Goal: Task Accomplishment & Management: Use online tool/utility

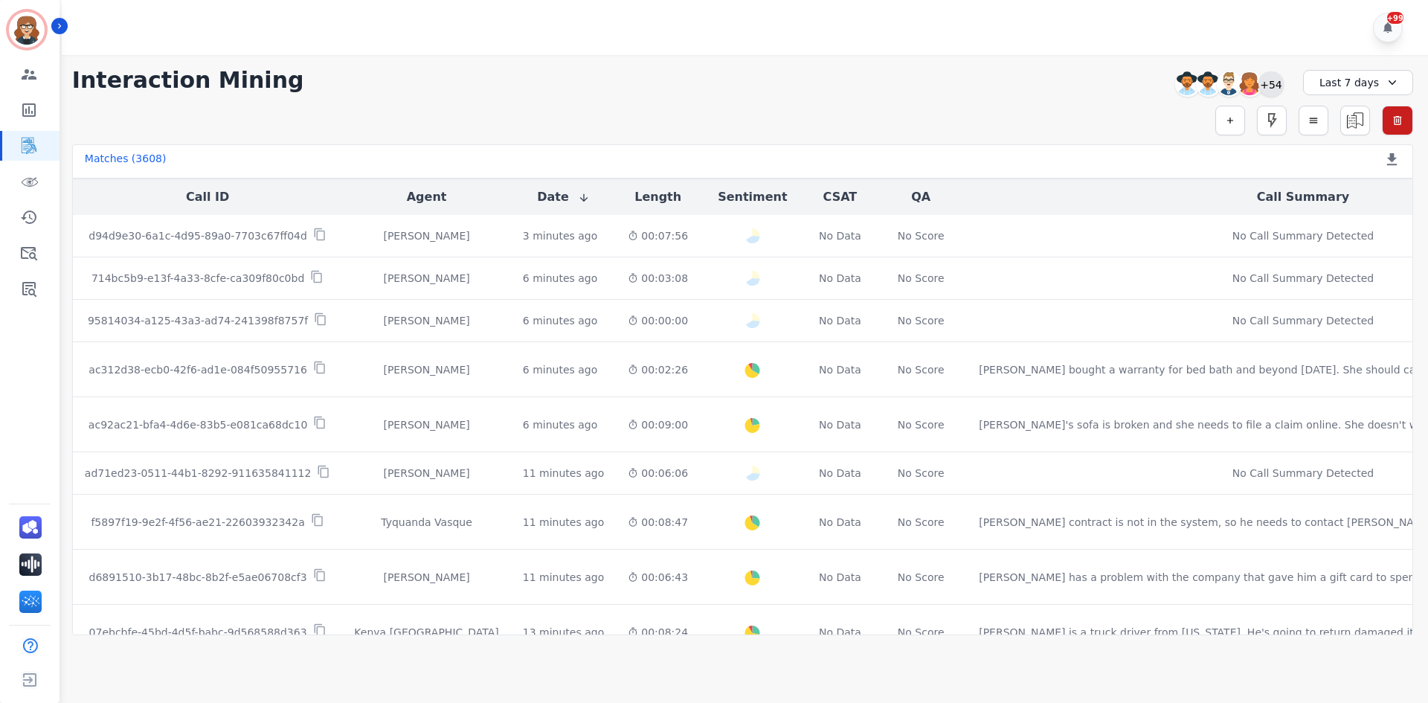
click at [1280, 83] on div "+54" at bounding box center [1271, 83] width 25 height 25
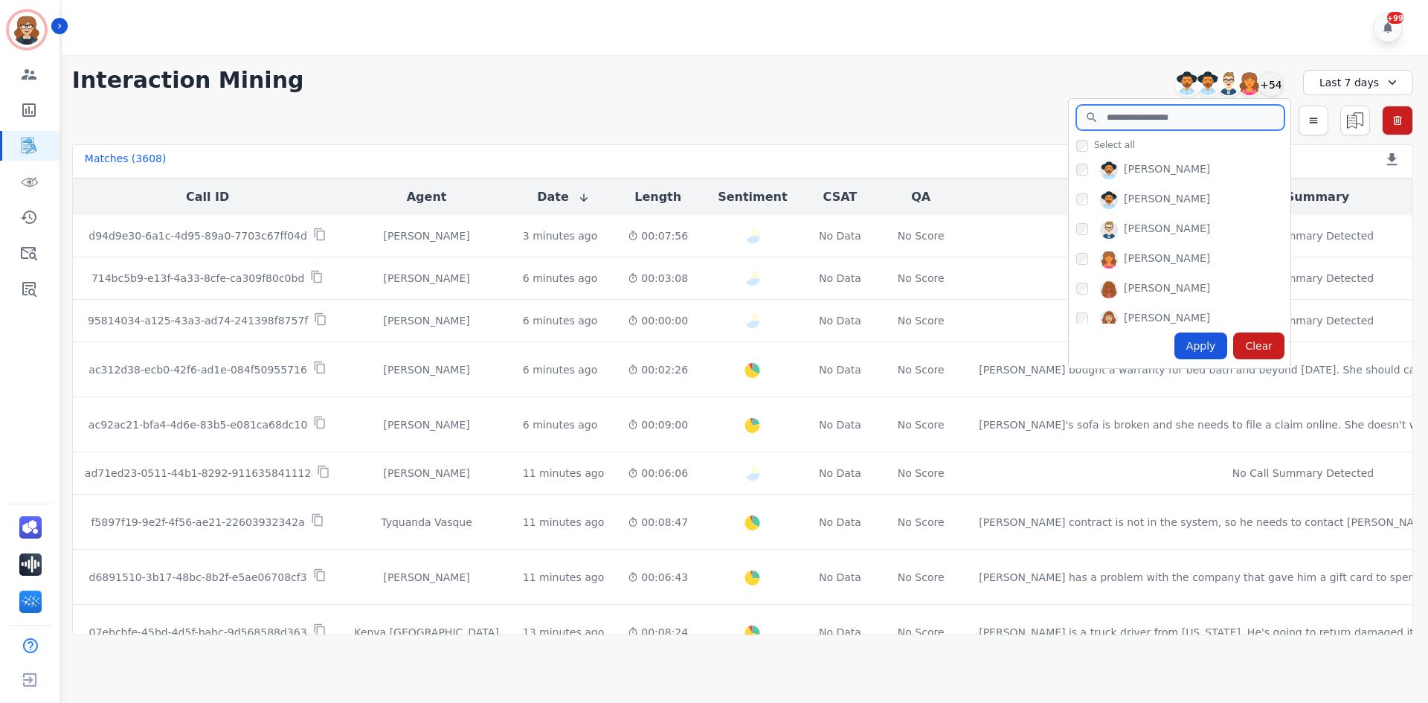
click at [1173, 120] on input "search" at bounding box center [1181, 117] width 208 height 25
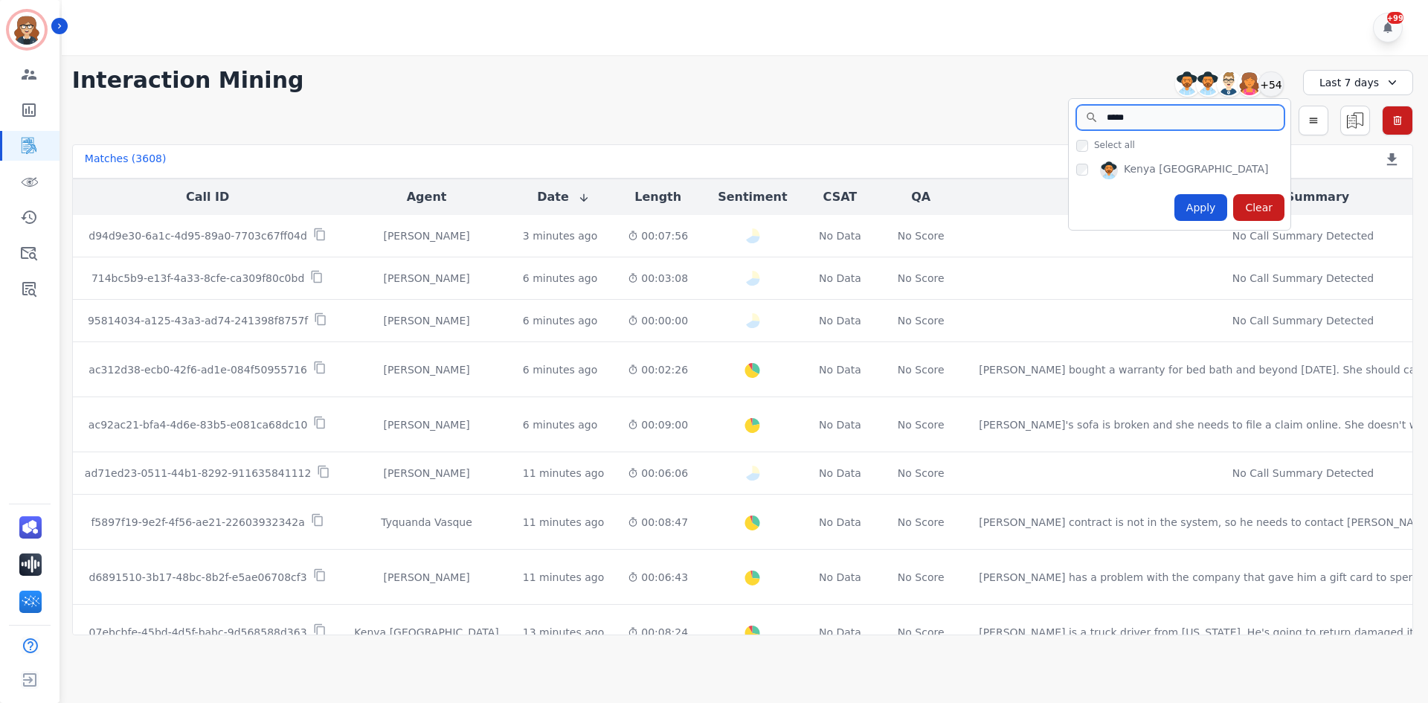
type input "*****"
click at [1199, 208] on div "Apply" at bounding box center [1202, 207] width 54 height 27
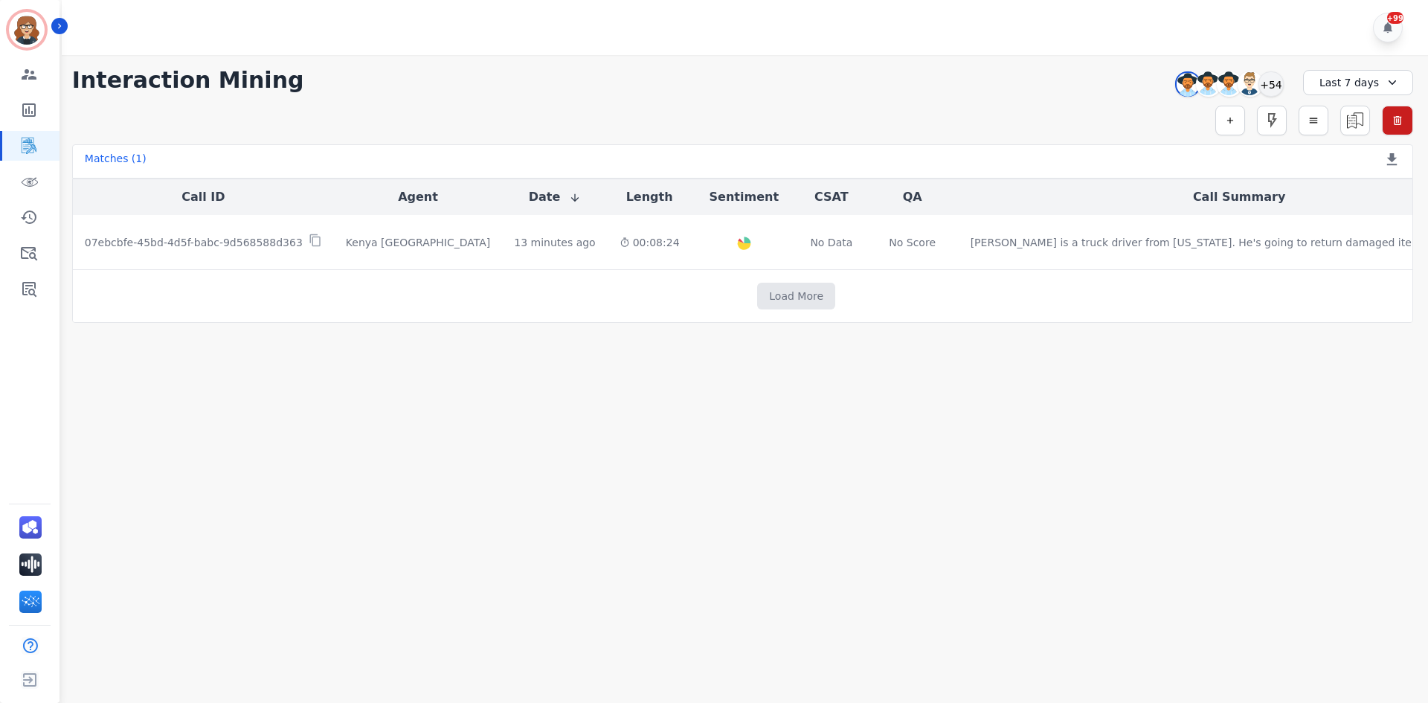
click at [589, 402] on main "**********" at bounding box center [742, 406] width 1371 height 703
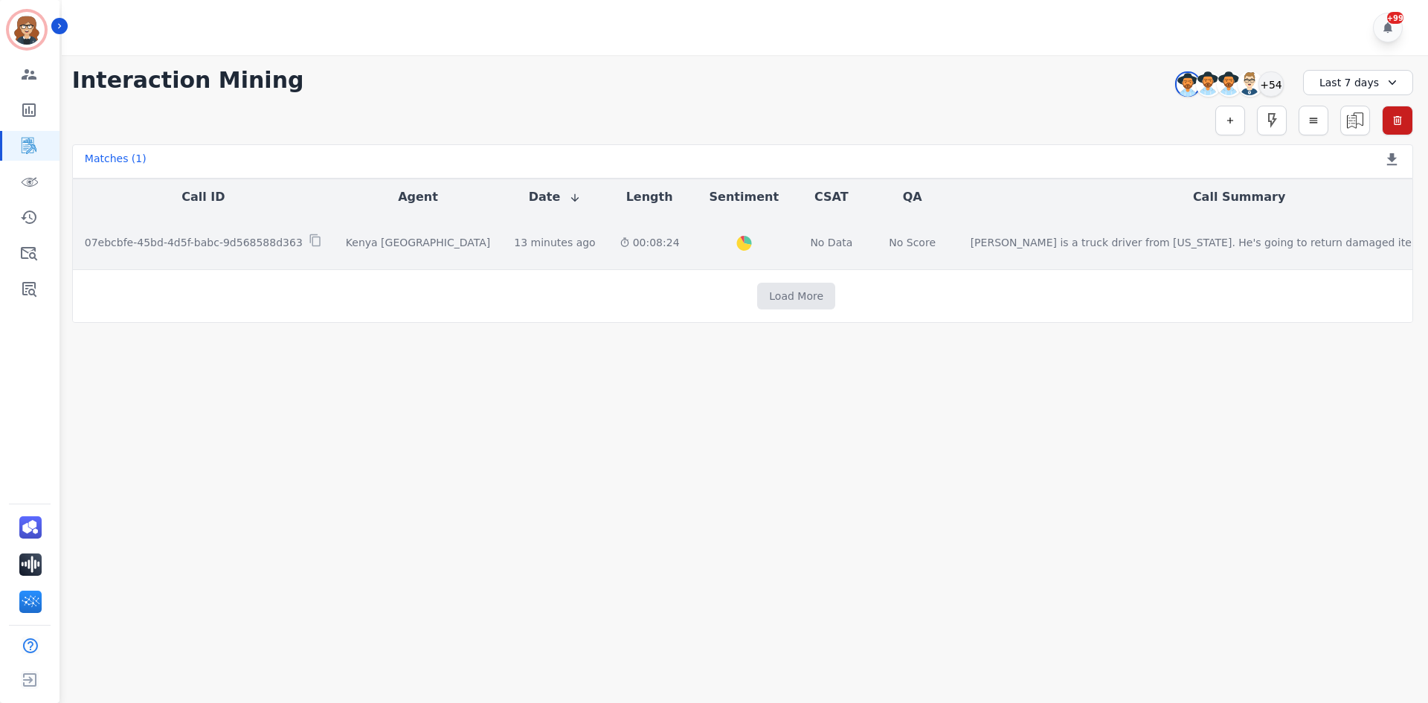
click at [262, 242] on p "07ebcbfe-45bd-4d5f-babc-9d568588d363" at bounding box center [194, 242] width 218 height 15
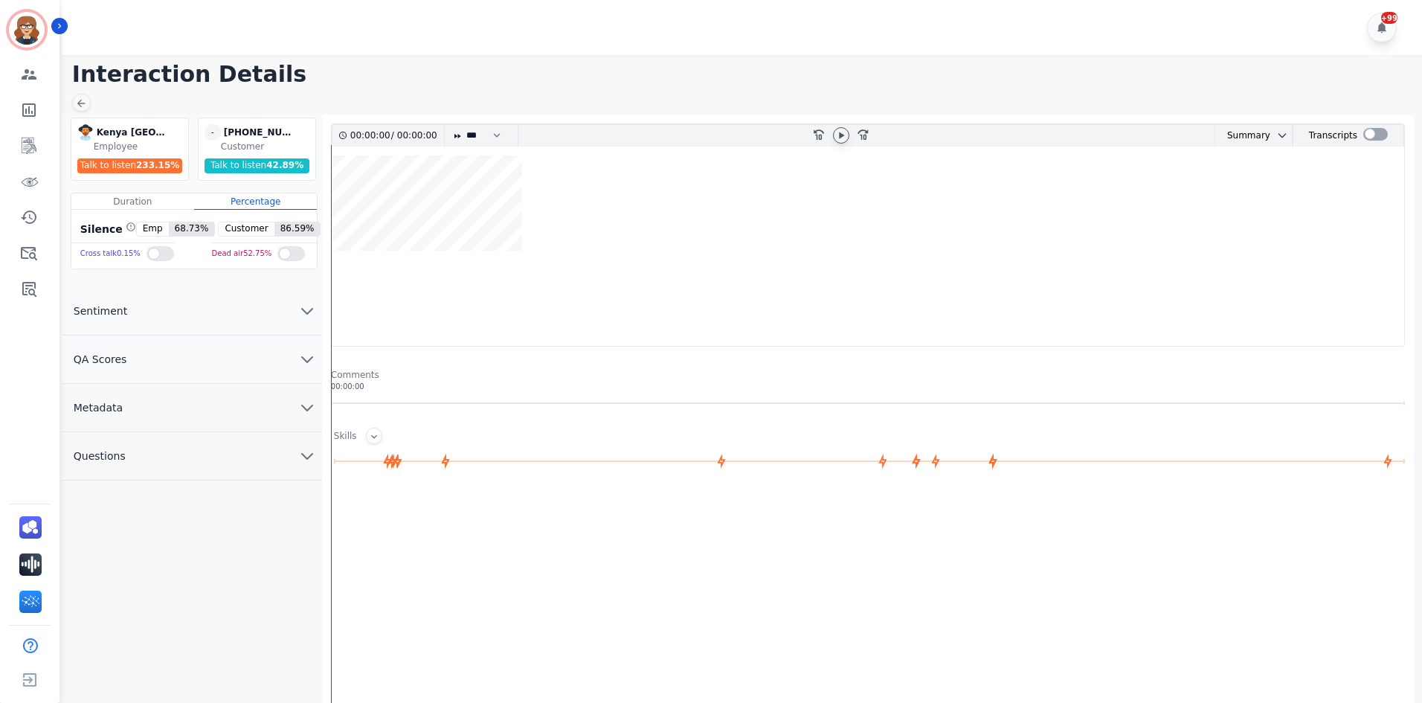
click at [842, 130] on icon at bounding box center [841, 135] width 12 height 12
click at [841, 135] on icon at bounding box center [841, 135] width 12 height 12
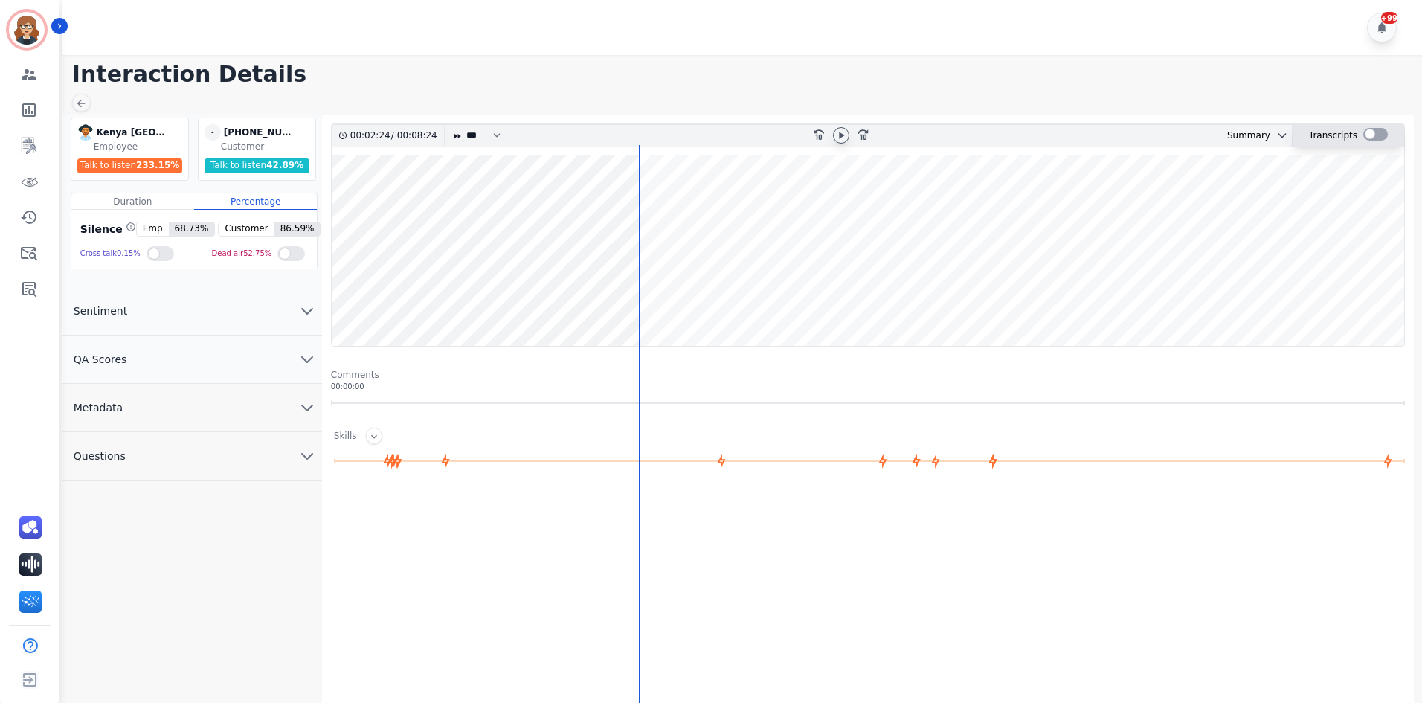
click at [1364, 137] on div at bounding box center [1376, 134] width 25 height 13
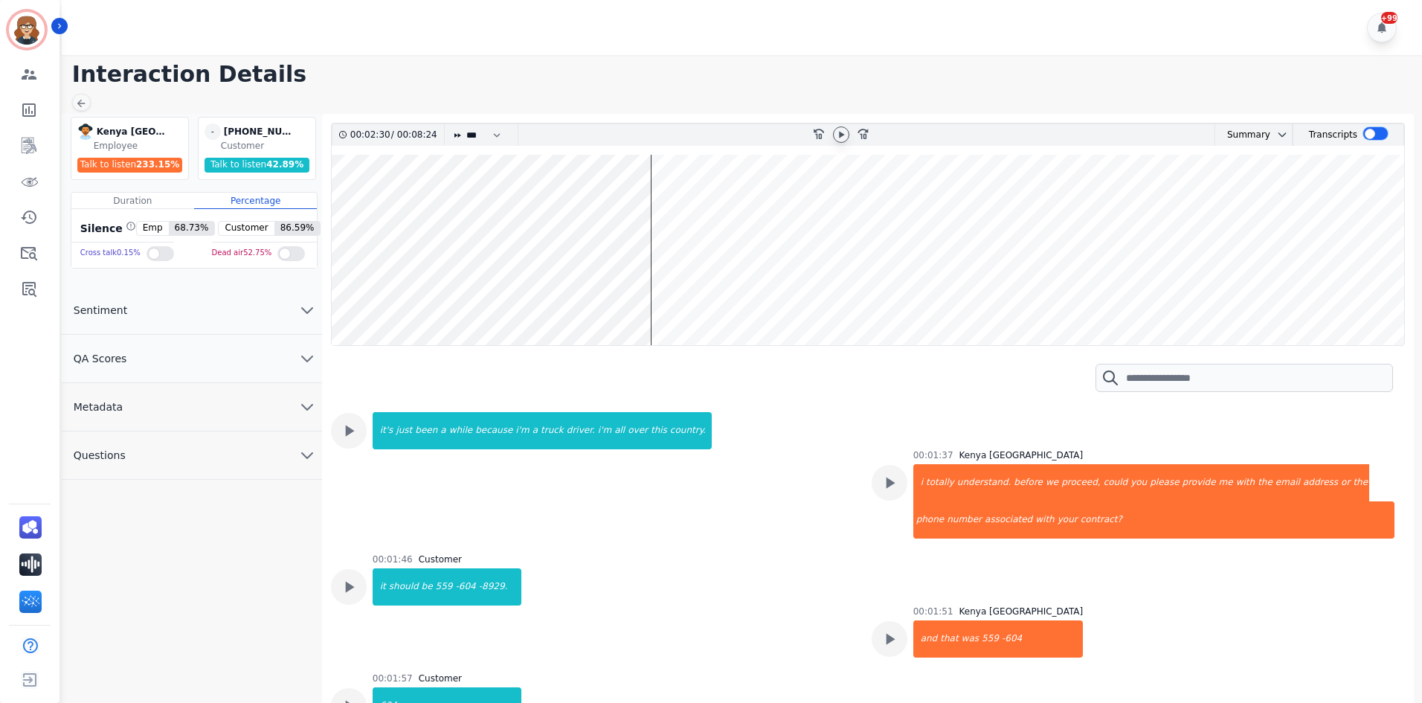
scroll to position [195, 0]
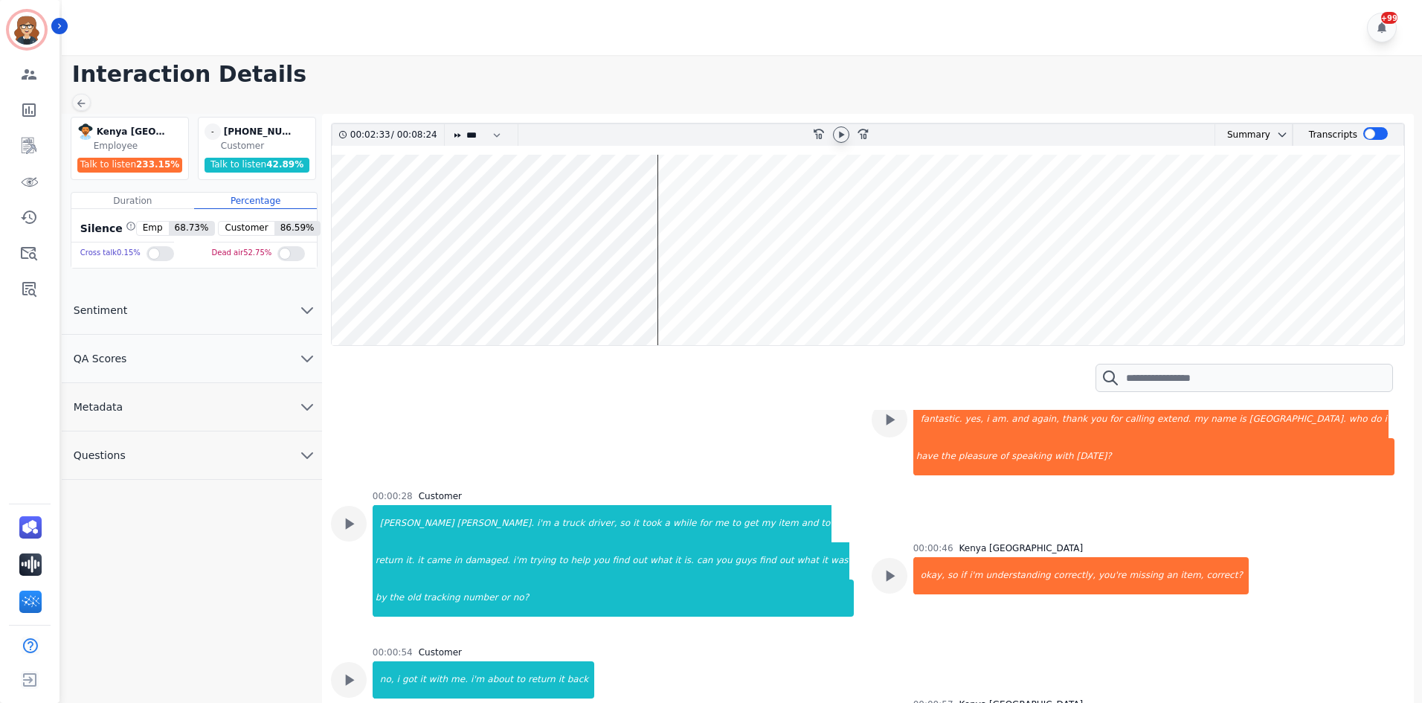
click at [837, 132] on icon at bounding box center [841, 135] width 12 height 12
drag, startPoint x: 658, startPoint y: 167, endPoint x: 572, endPoint y: 180, distance: 87.2
click at [572, 180] on wave at bounding box center [868, 250] width 1073 height 190
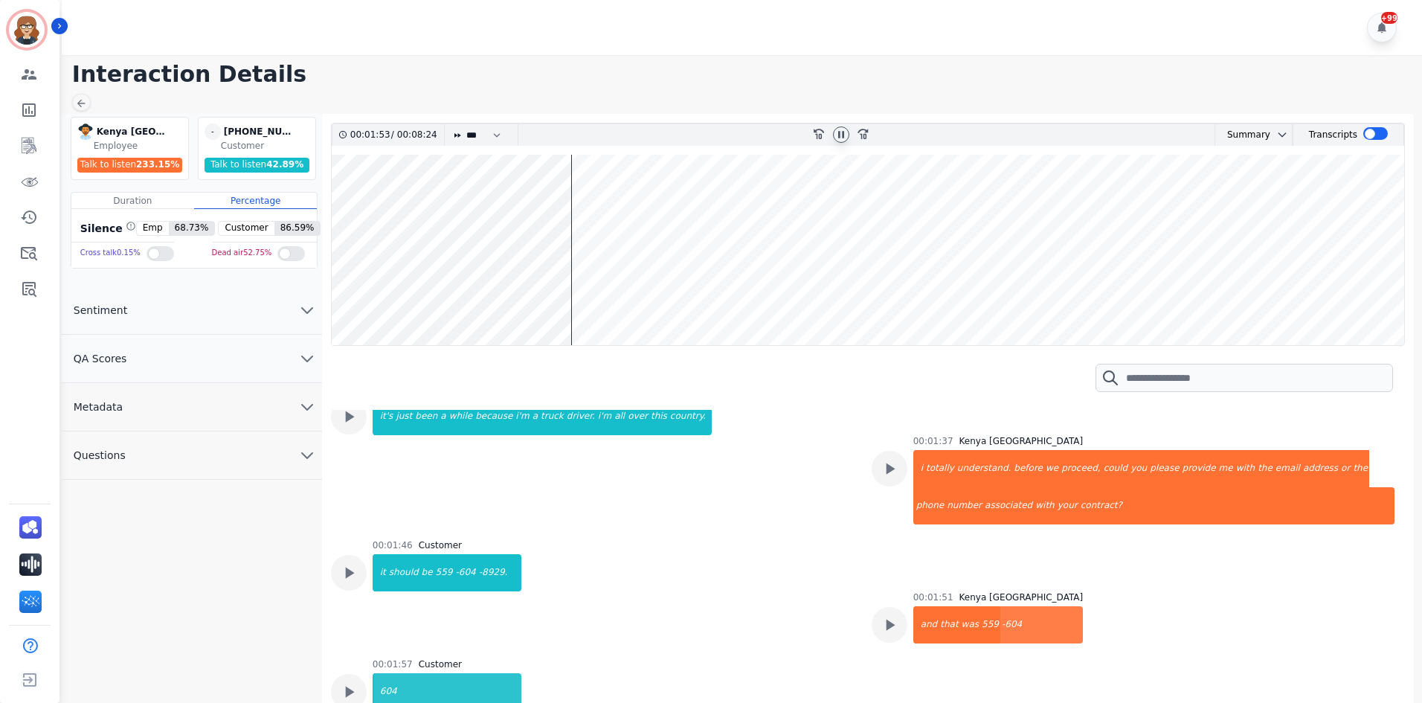
scroll to position [896, 0]
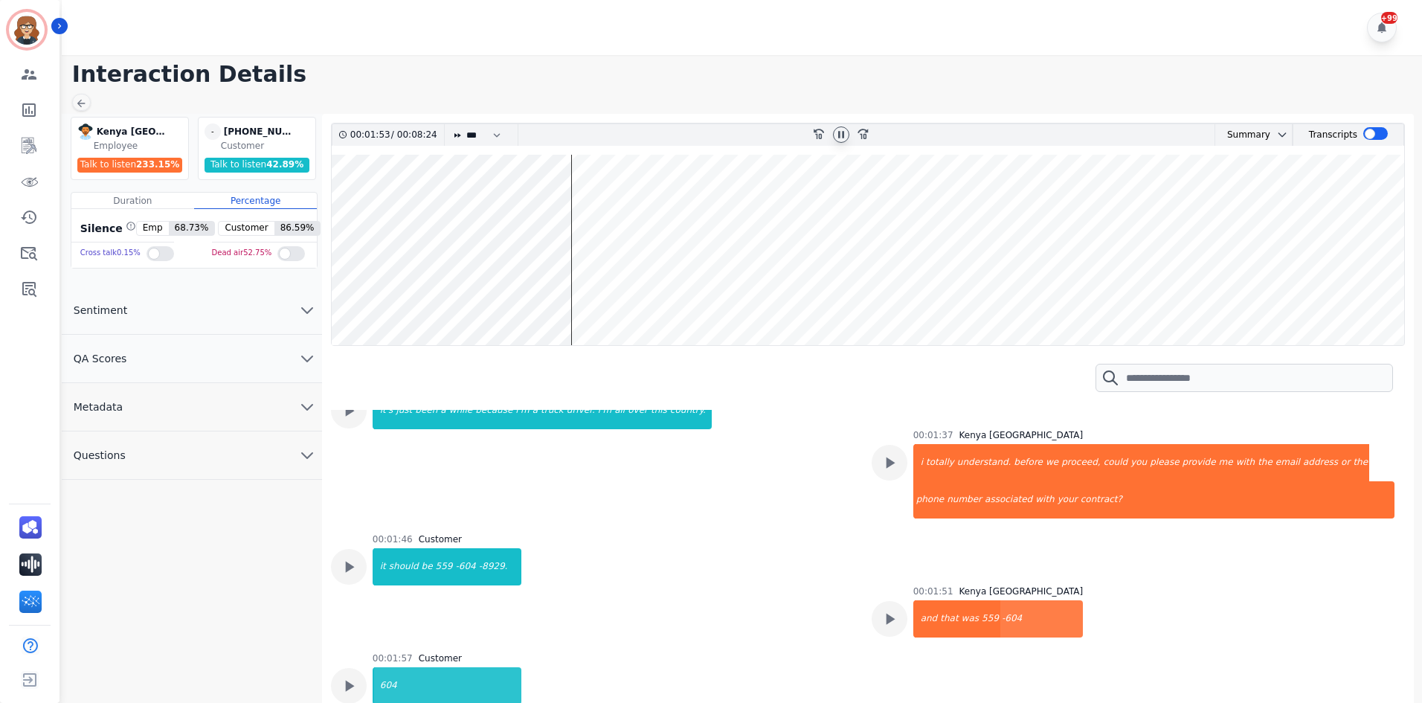
drag, startPoint x: 563, startPoint y: 257, endPoint x: 489, endPoint y: 263, distance: 74.7
click at [489, 263] on wave at bounding box center [868, 250] width 1073 height 190
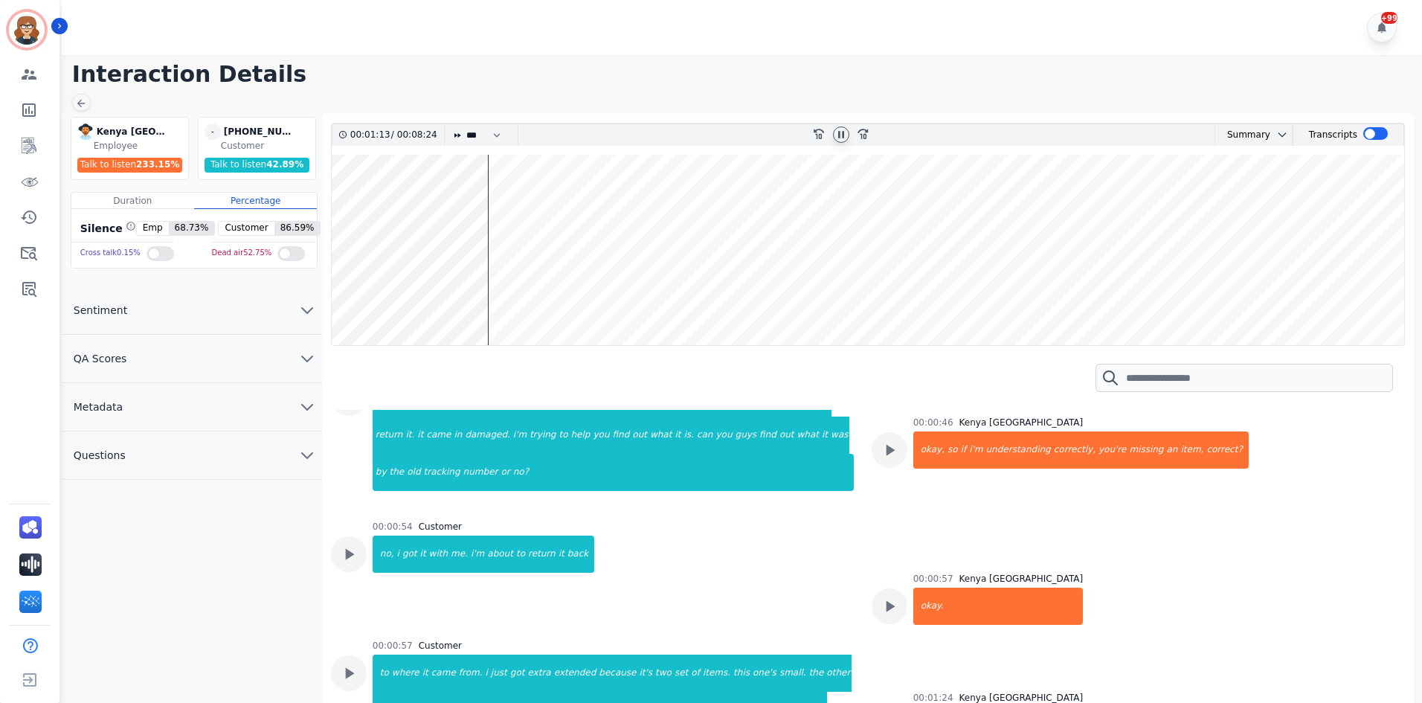
scroll to position [320, 0]
click at [838, 125] on div at bounding box center [841, 135] width 22 height 22
click at [844, 133] on icon at bounding box center [841, 135] width 12 height 12
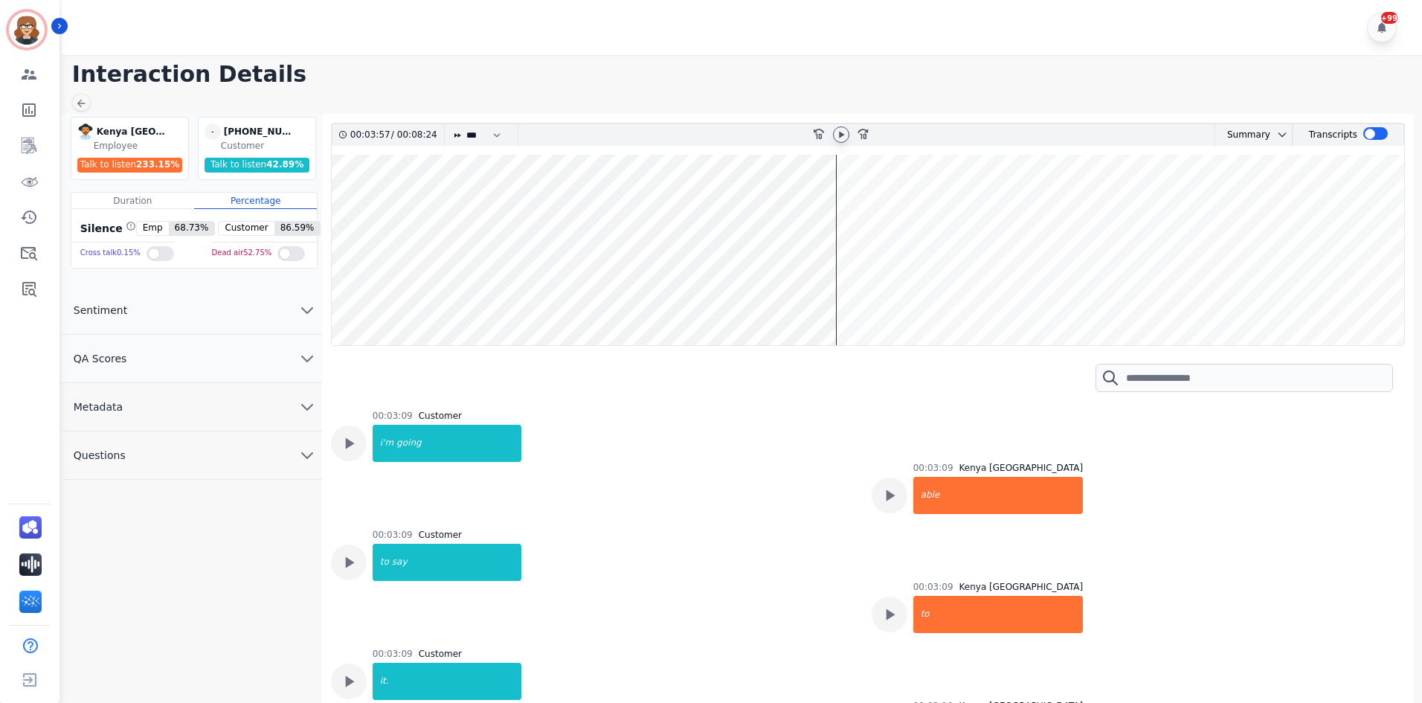
scroll to position [2381, 0]
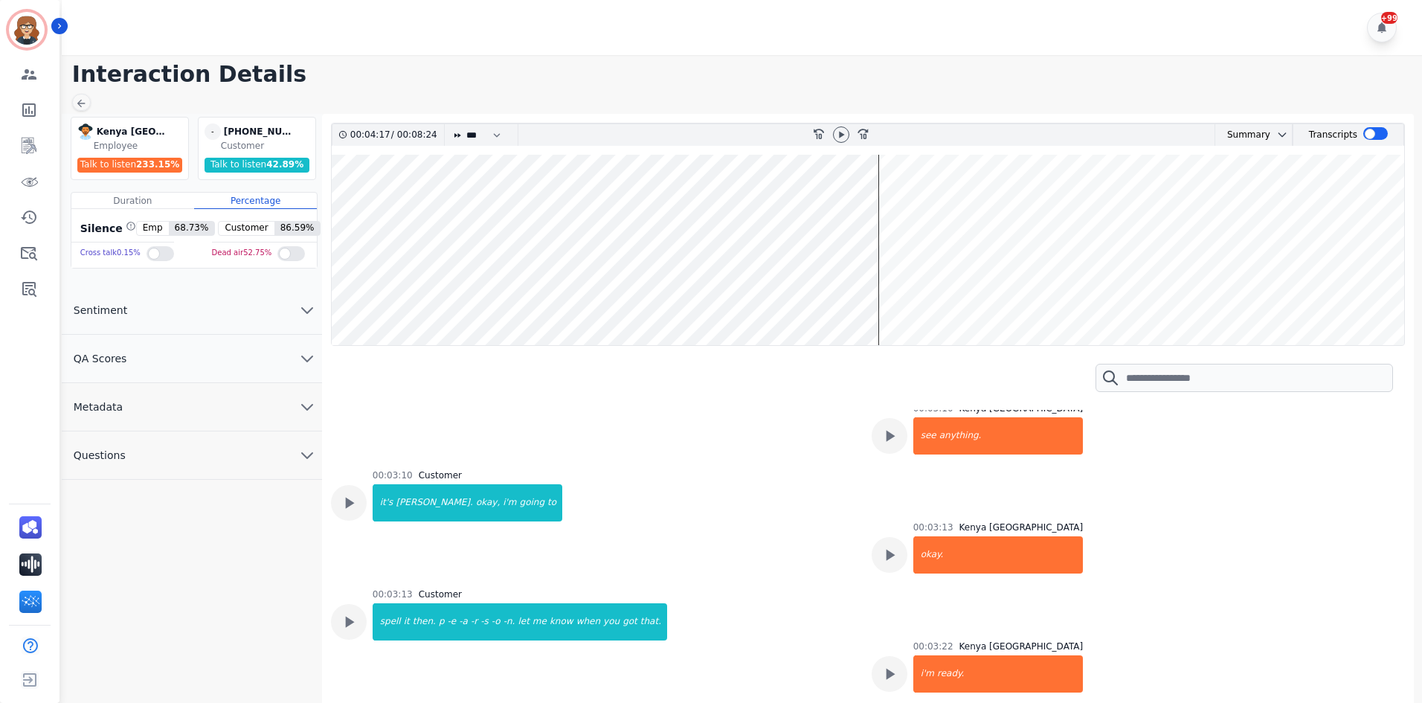
scroll to position [2678, 0]
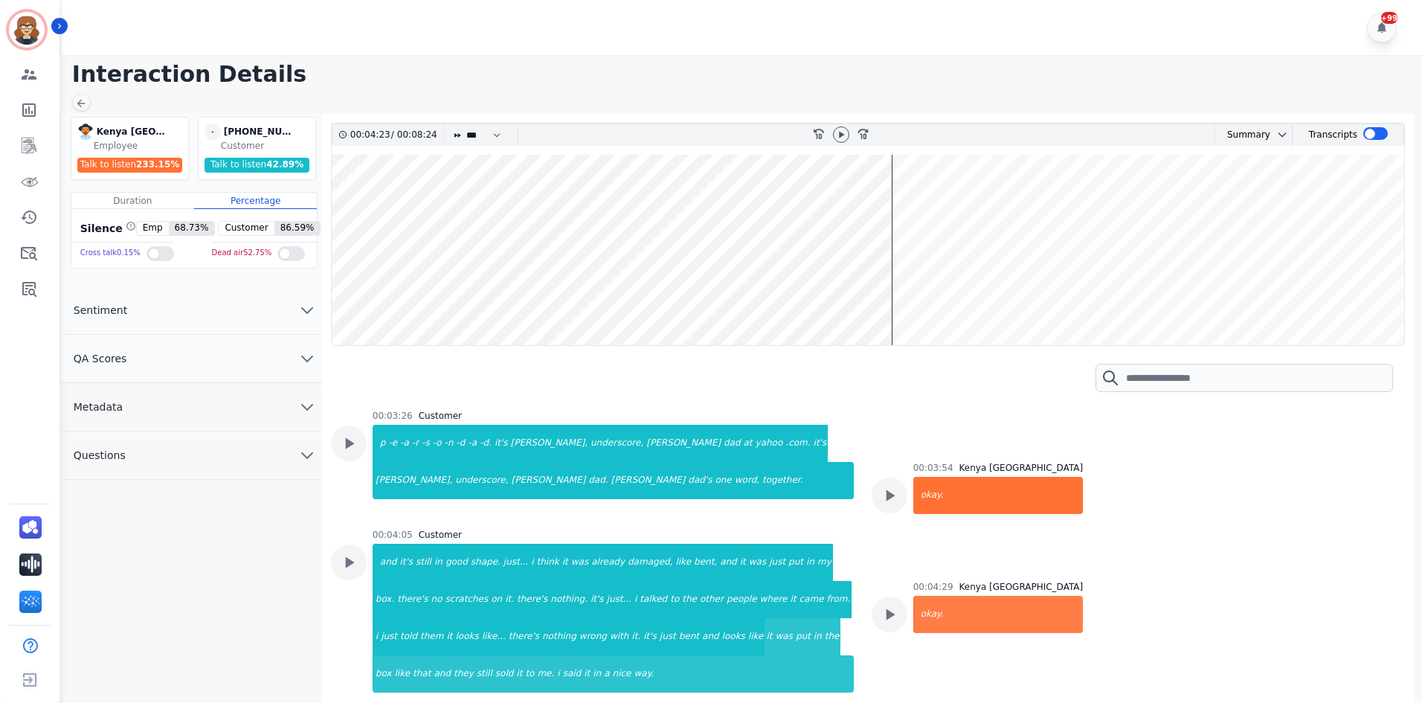
click at [1394, 538] on div "00:04:23 / 00:08:24 * * * **** * *** * **** rewind-10 fast-forward-10 Summary A…" at bounding box center [868, 413] width 1074 height 581
click at [1263, 581] on div "00:04:29 Kenya Houston okay." at bounding box center [1133, 650] width 523 height 138
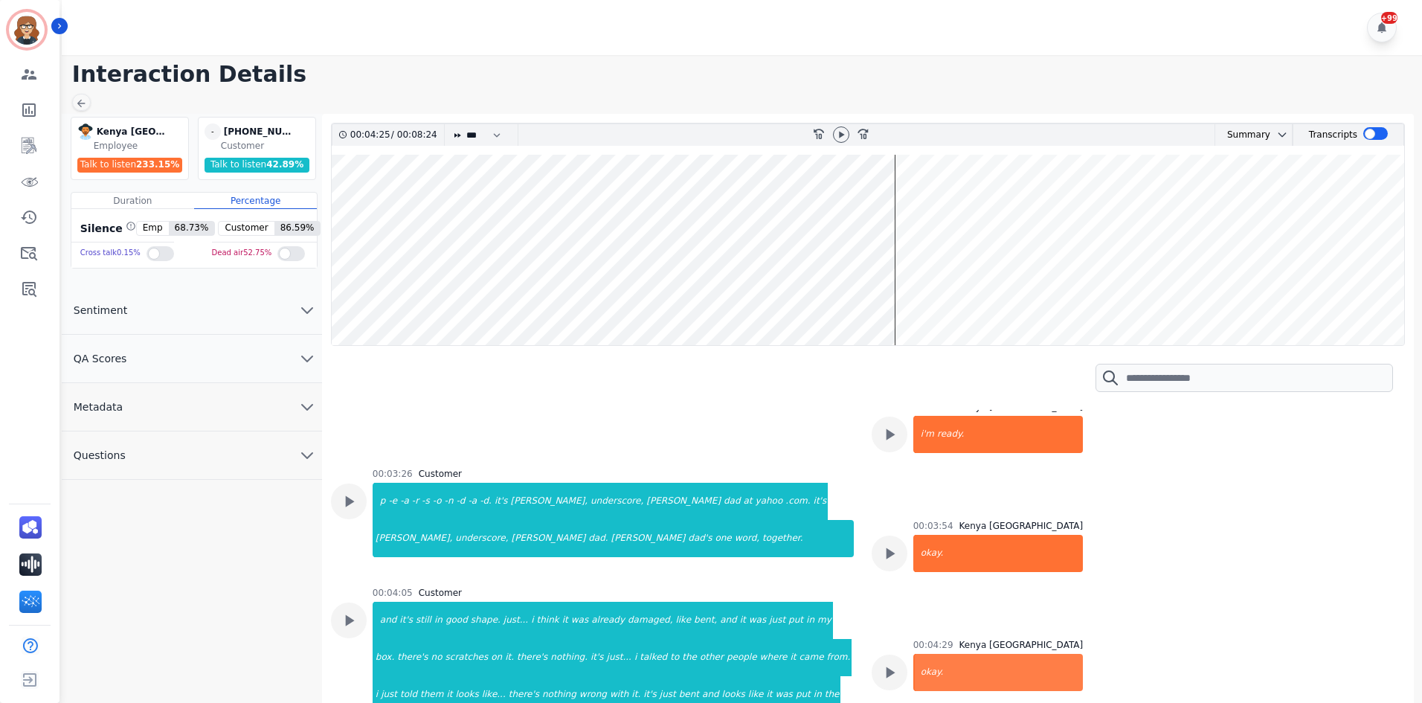
scroll to position [2619, 0]
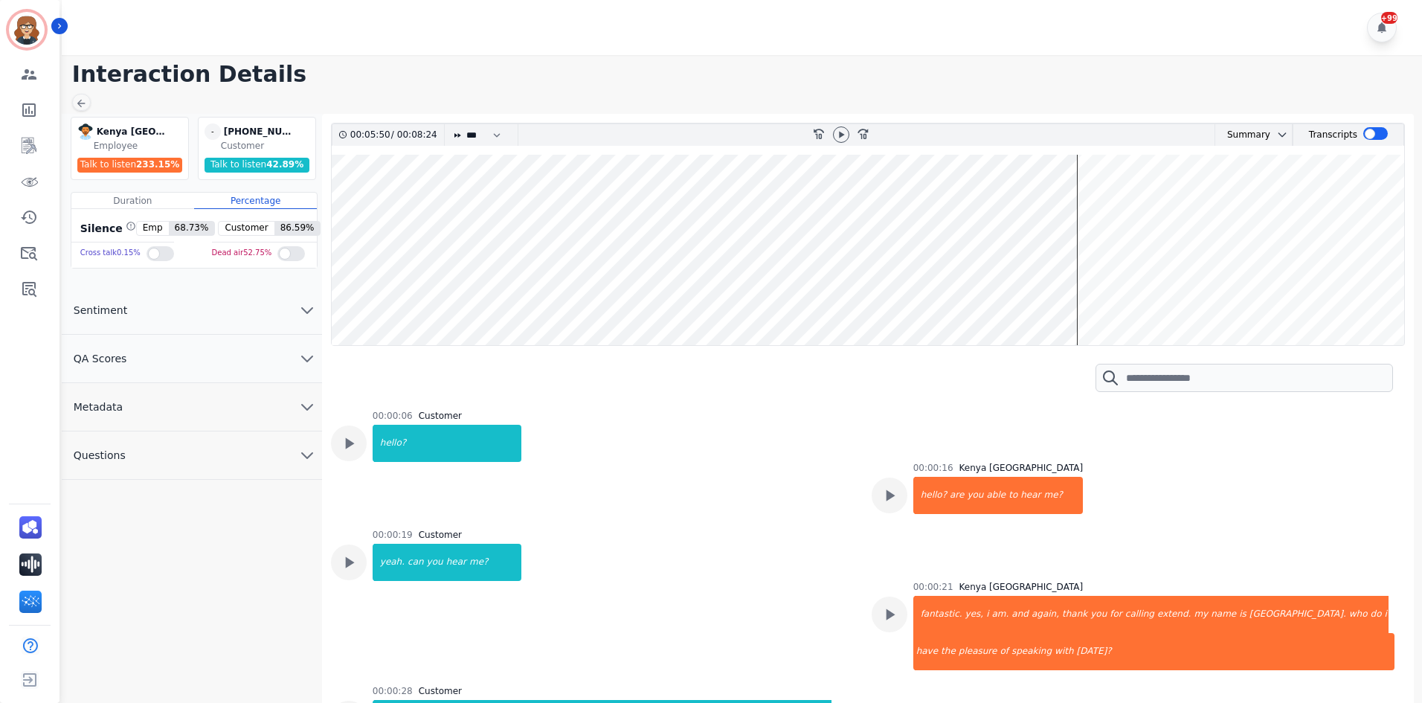
scroll to position [2619, 0]
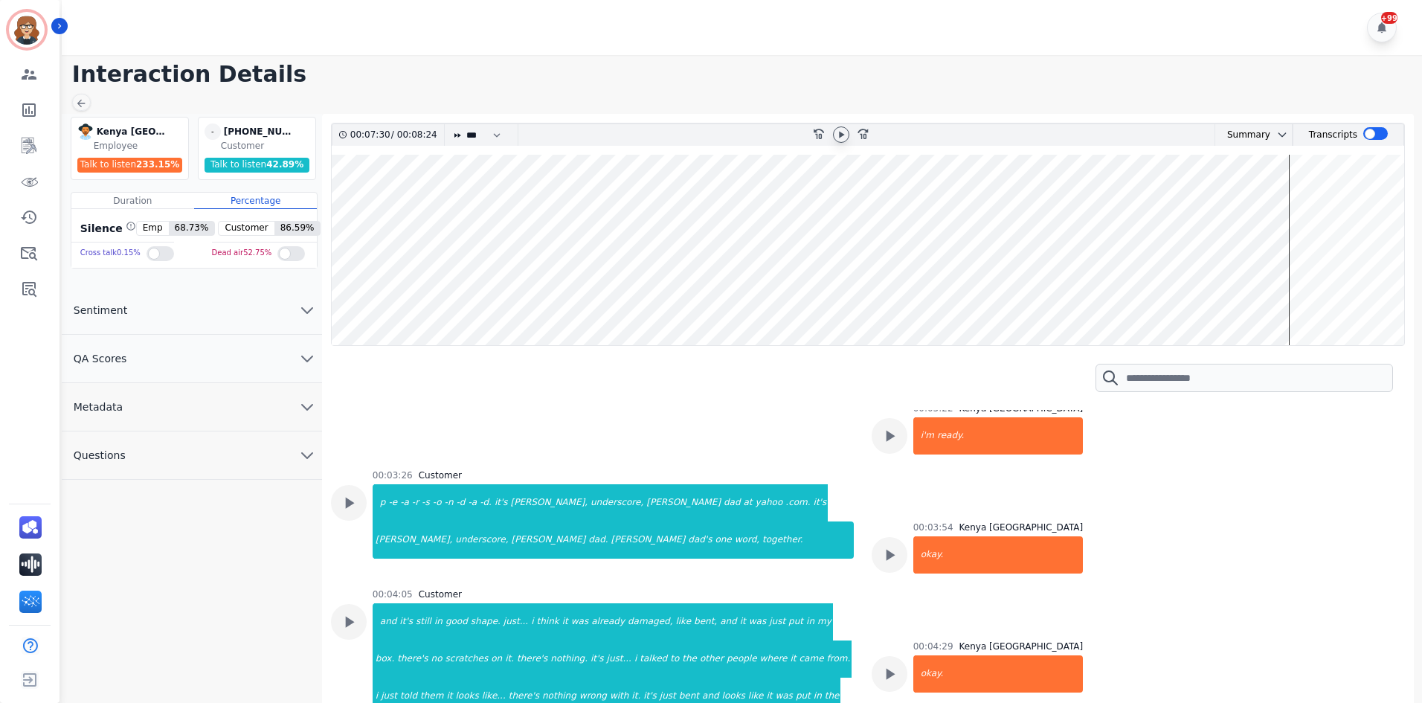
click at [847, 135] on icon at bounding box center [841, 135] width 12 height 12
click at [1105, 142] on div "Summary AI Summary Secure Pad Charles Pearson is a truck driver from California…" at bounding box center [1217, 135] width 376 height 22
drag, startPoint x: 1291, startPoint y: 177, endPoint x: 1108, endPoint y: 182, distance: 183.1
click at [1111, 181] on wave at bounding box center [868, 250] width 1073 height 190
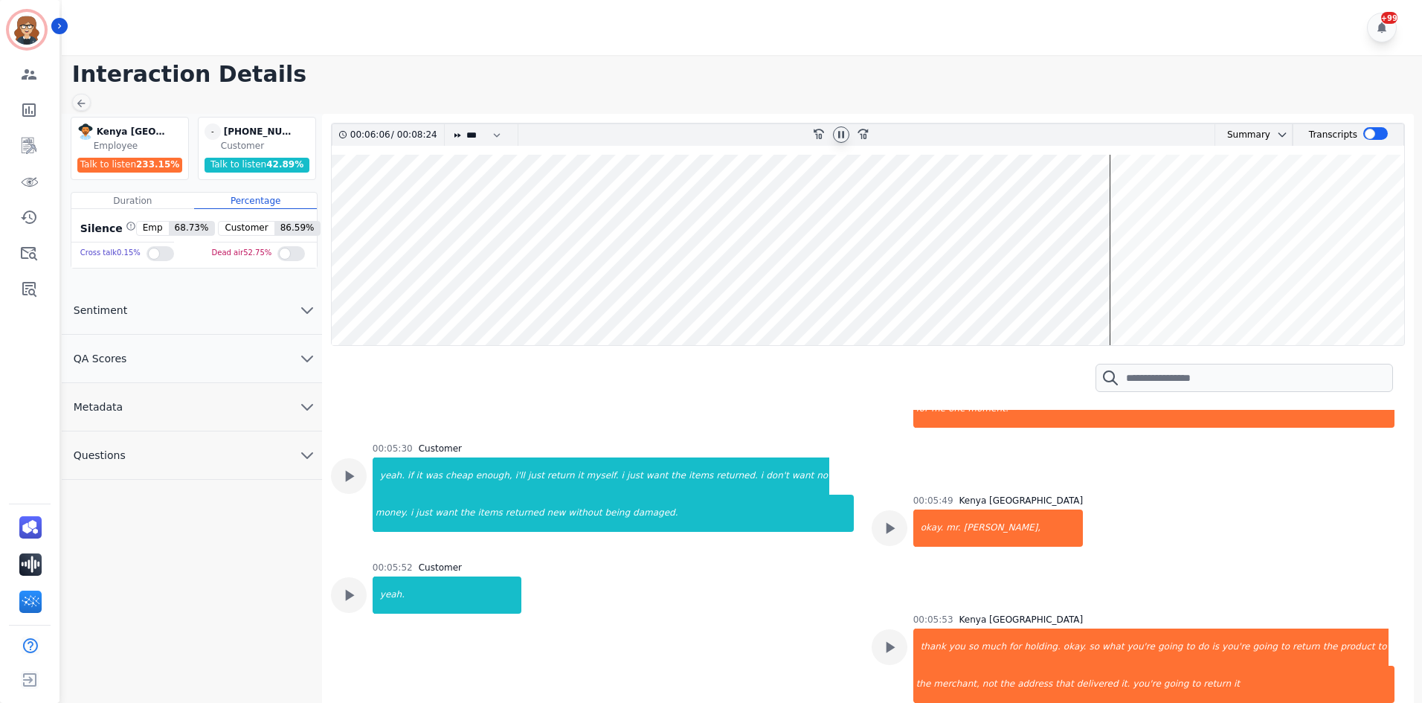
scroll to position [4479, 0]
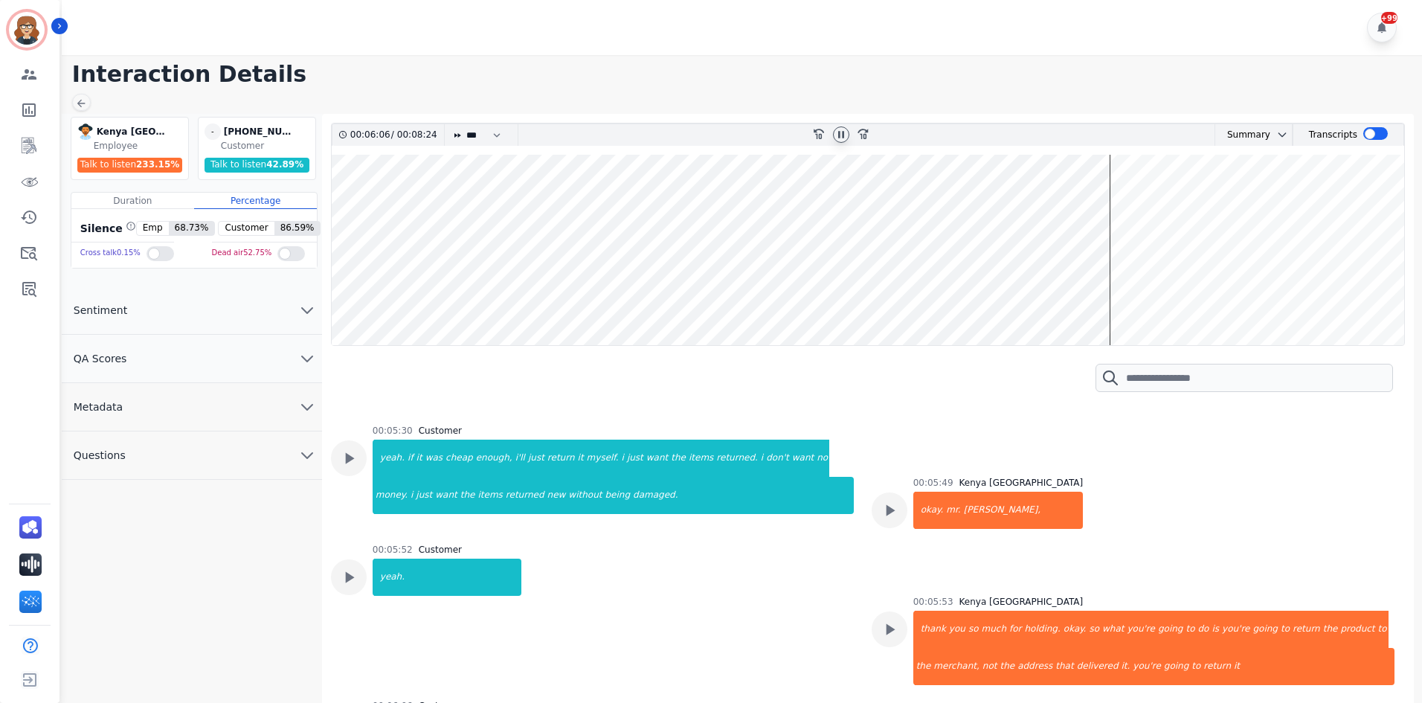
click at [844, 132] on icon at bounding box center [841, 135] width 12 height 12
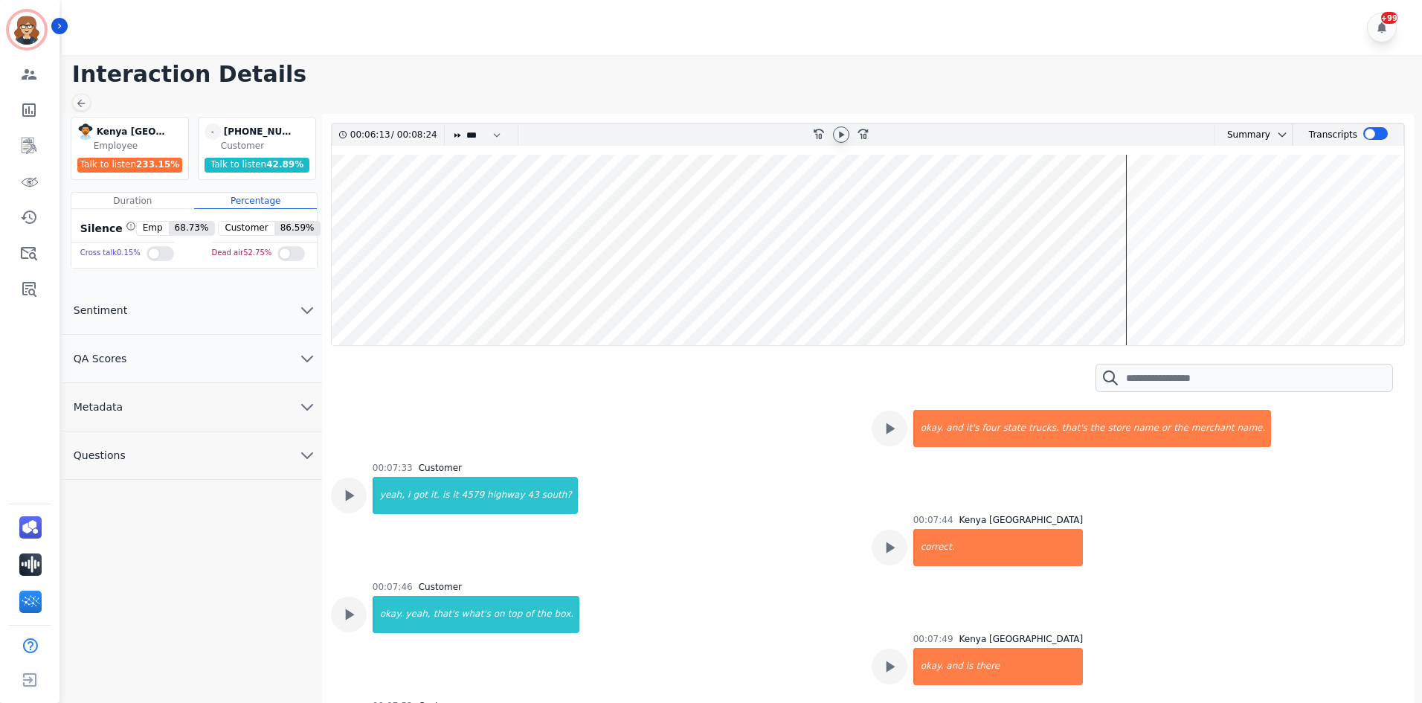
drag, startPoint x: 1124, startPoint y: 286, endPoint x: 1062, endPoint y: 292, distance: 62.9
click at [1062, 292] on wave at bounding box center [868, 250] width 1073 height 190
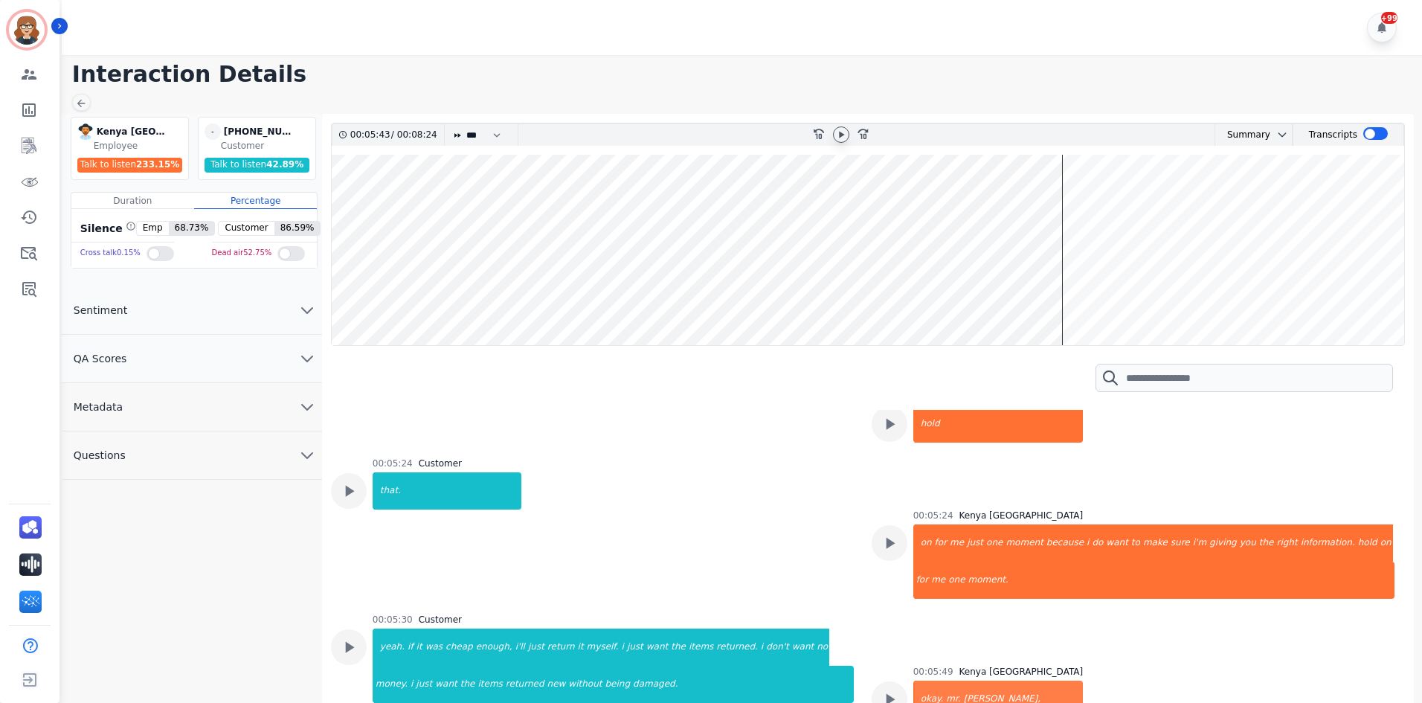
scroll to position [4287, 0]
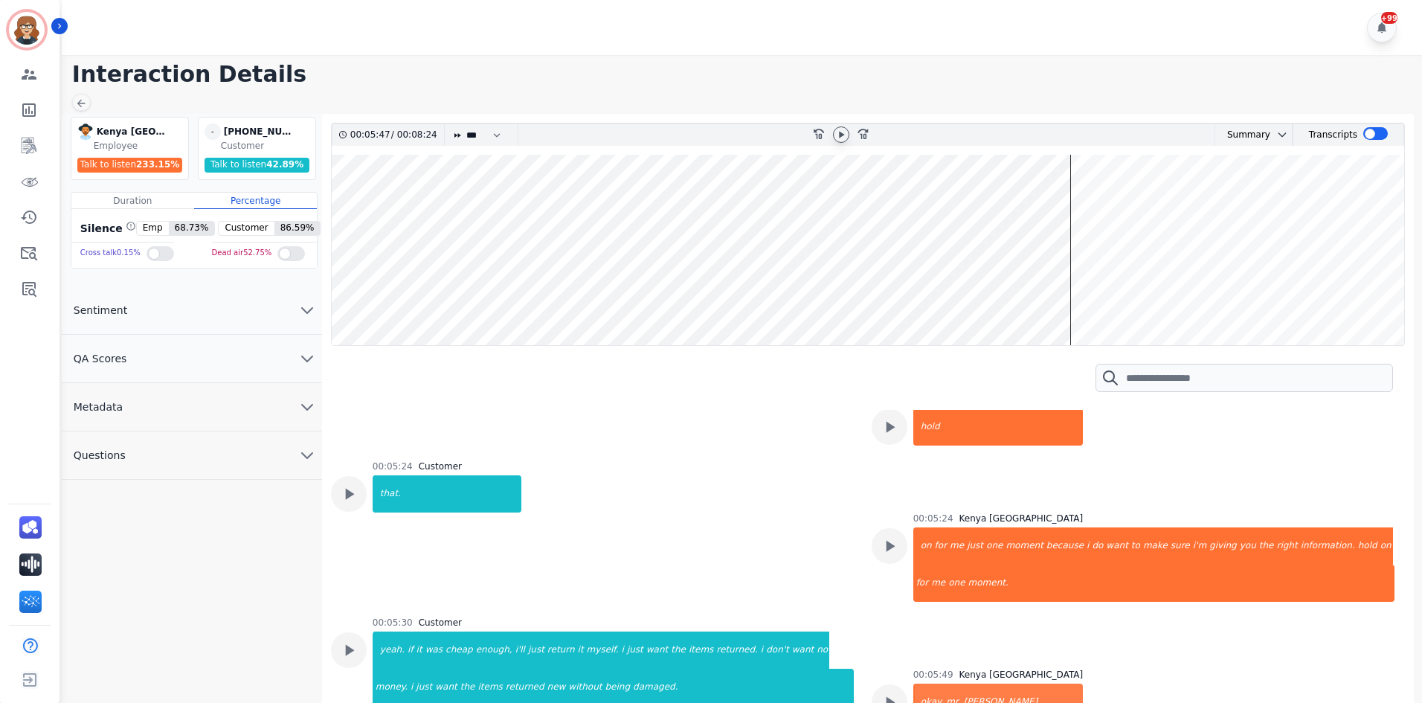
click at [844, 140] on icon at bounding box center [841, 135] width 12 height 12
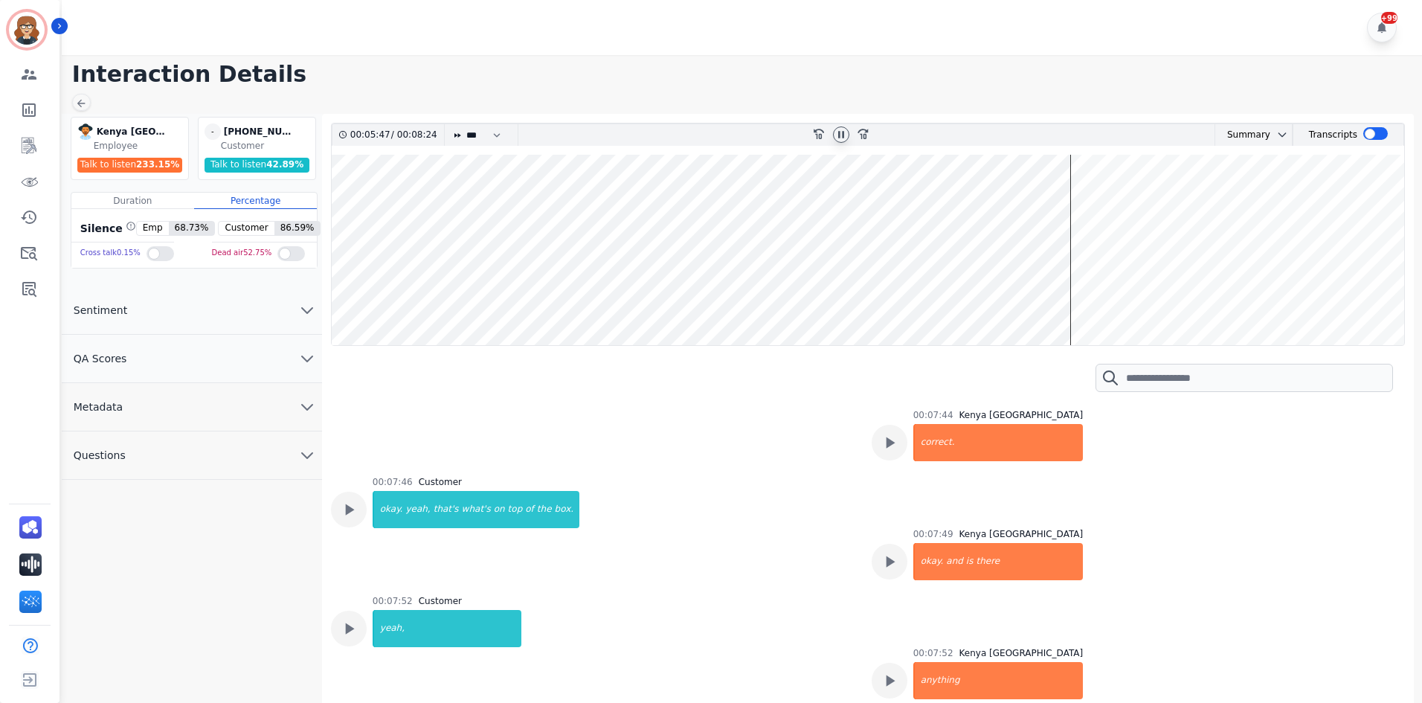
scroll to position [5180, 0]
click at [986, 134] on div "rewind-10 fast-forward-10" at bounding box center [841, 135] width 322 height 22
click at [1069, 225] on wave at bounding box center [868, 250] width 1073 height 190
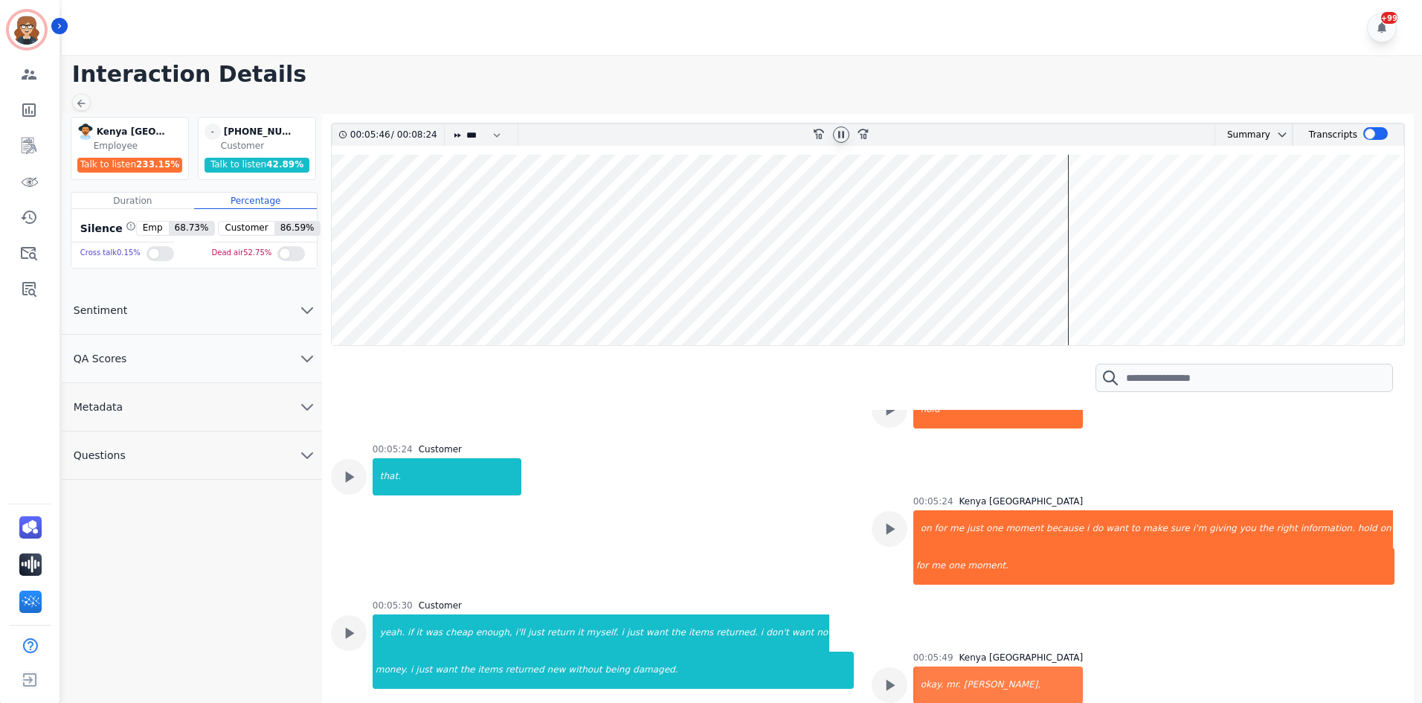
scroll to position [4287, 0]
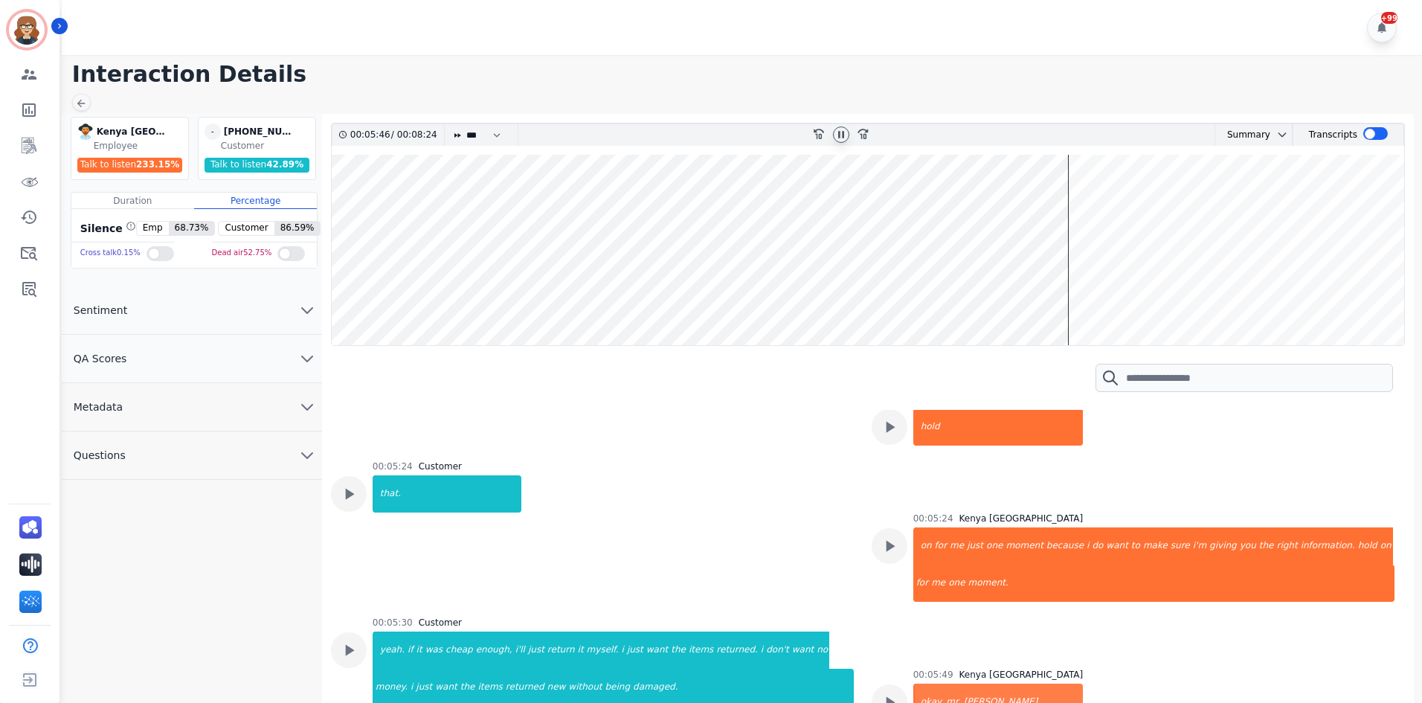
drag, startPoint x: 1066, startPoint y: 234, endPoint x: 978, endPoint y: 248, distance: 89.0
click at [978, 248] on wave at bounding box center [868, 250] width 1073 height 190
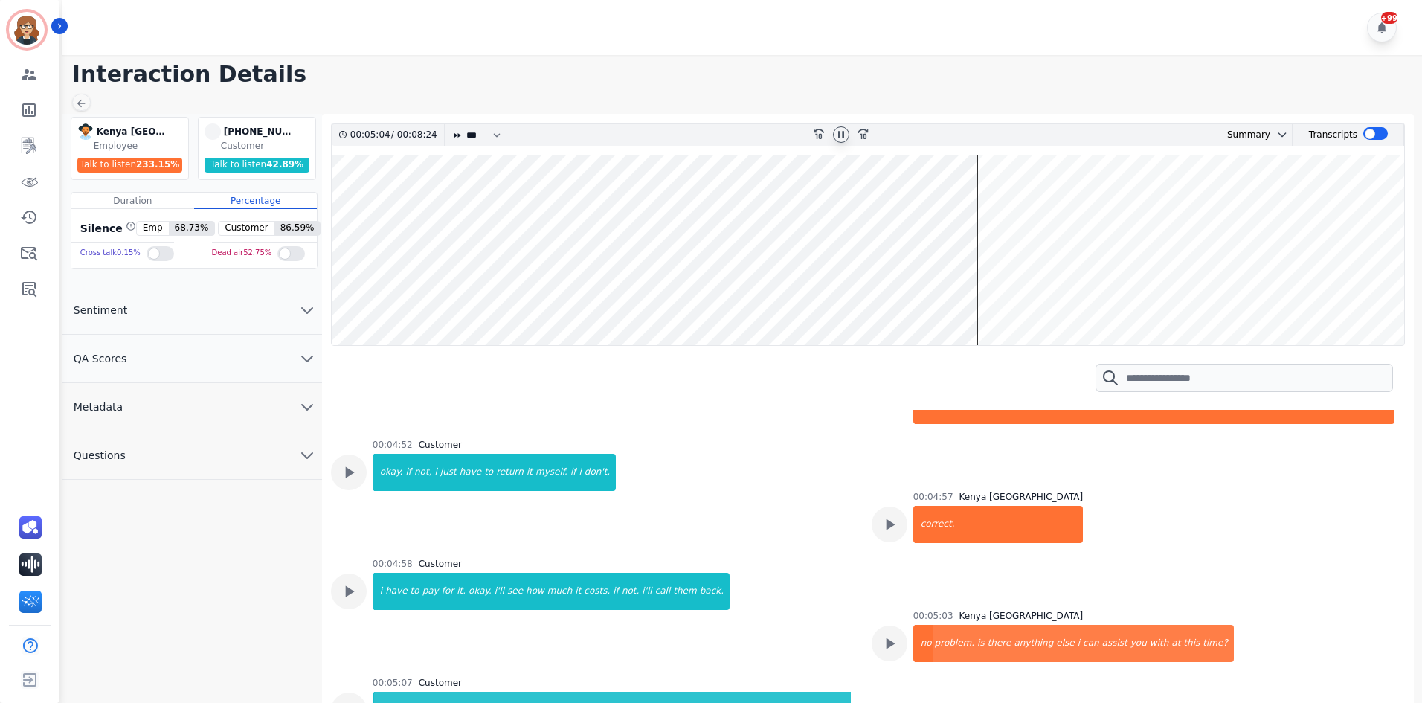
scroll to position [3711, 0]
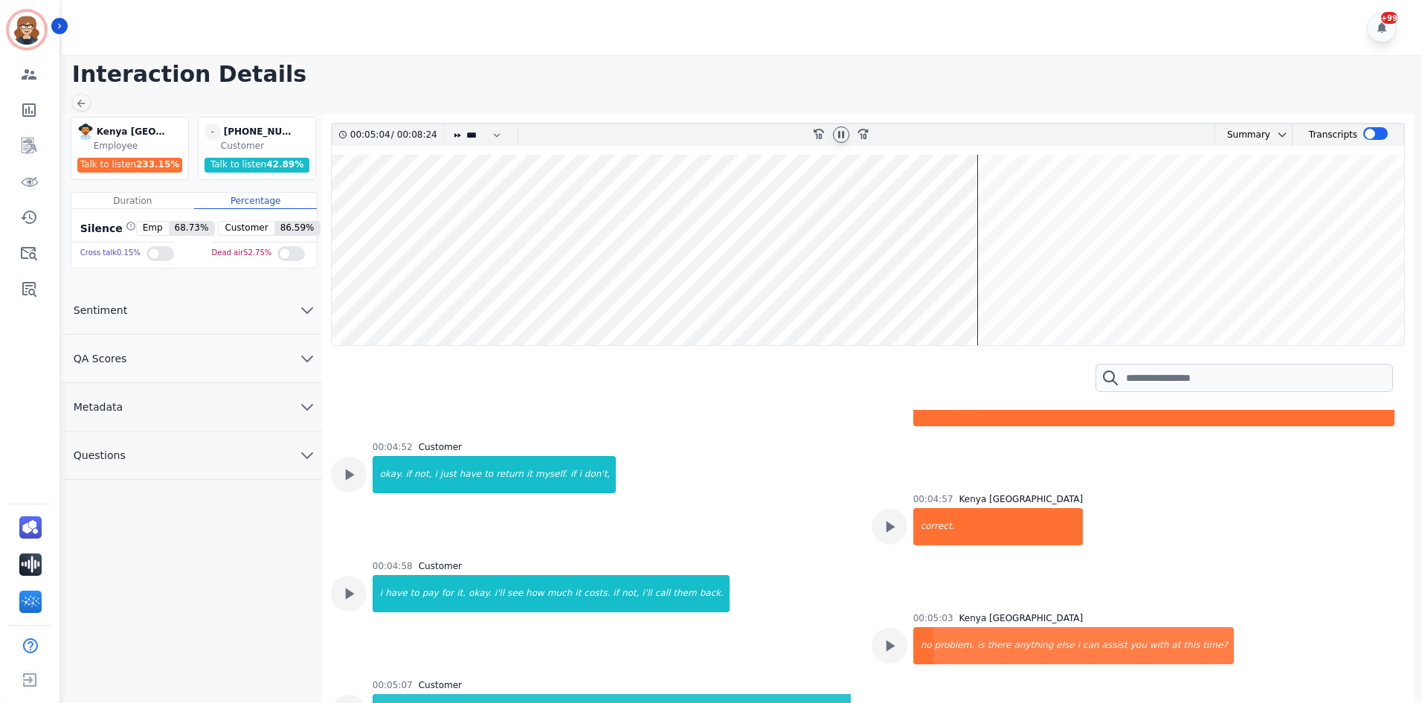
drag, startPoint x: 979, startPoint y: 286, endPoint x: 958, endPoint y: 289, distance: 21.0
click at [958, 289] on wave at bounding box center [868, 250] width 1073 height 190
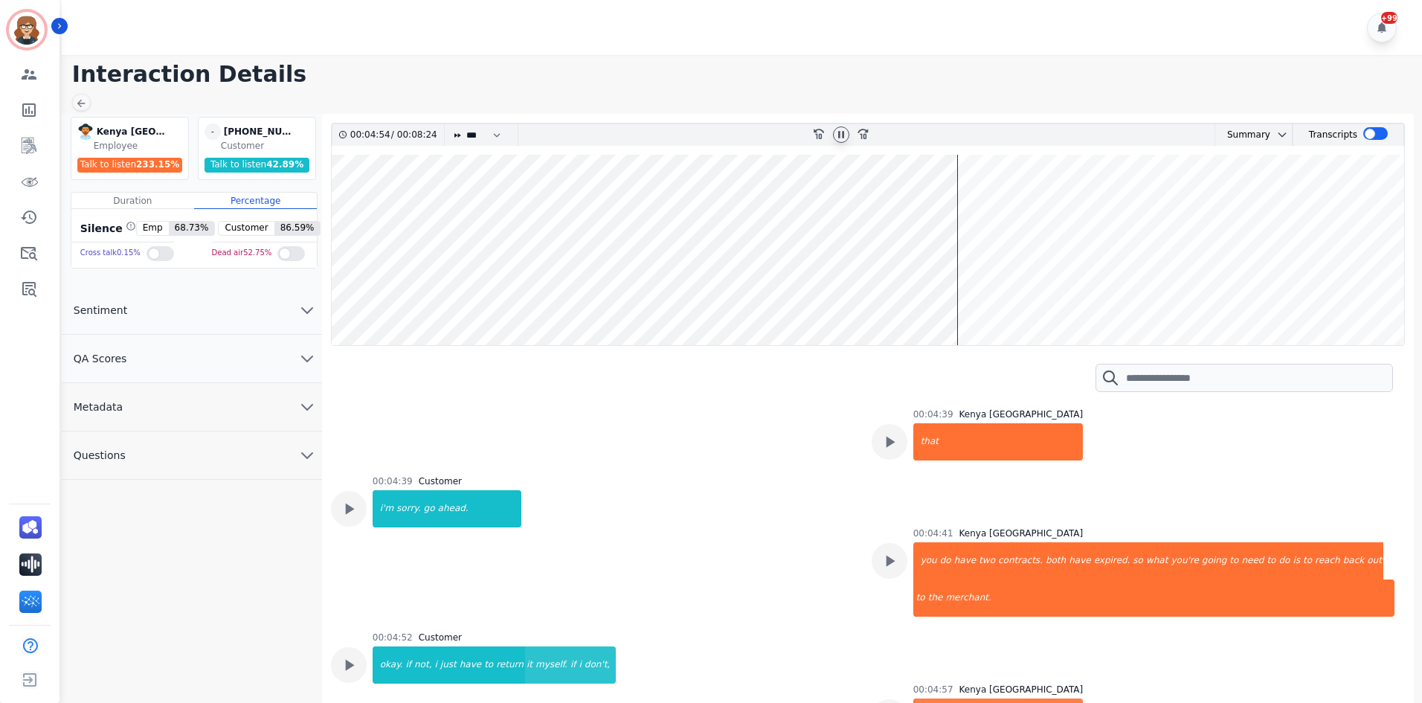
scroll to position [3519, 0]
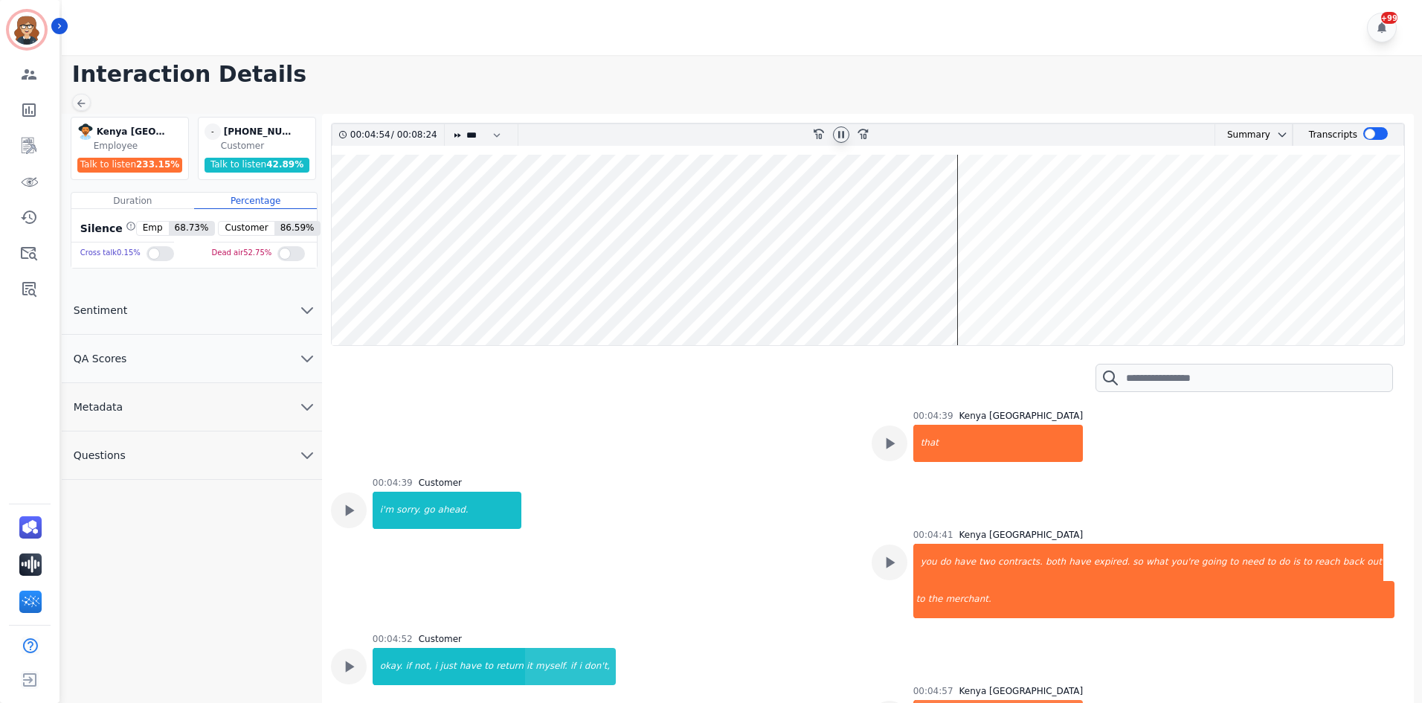
drag, startPoint x: 958, startPoint y: 316, endPoint x: 890, endPoint y: 327, distance: 68.6
click at [928, 322] on wave at bounding box center [868, 250] width 1073 height 190
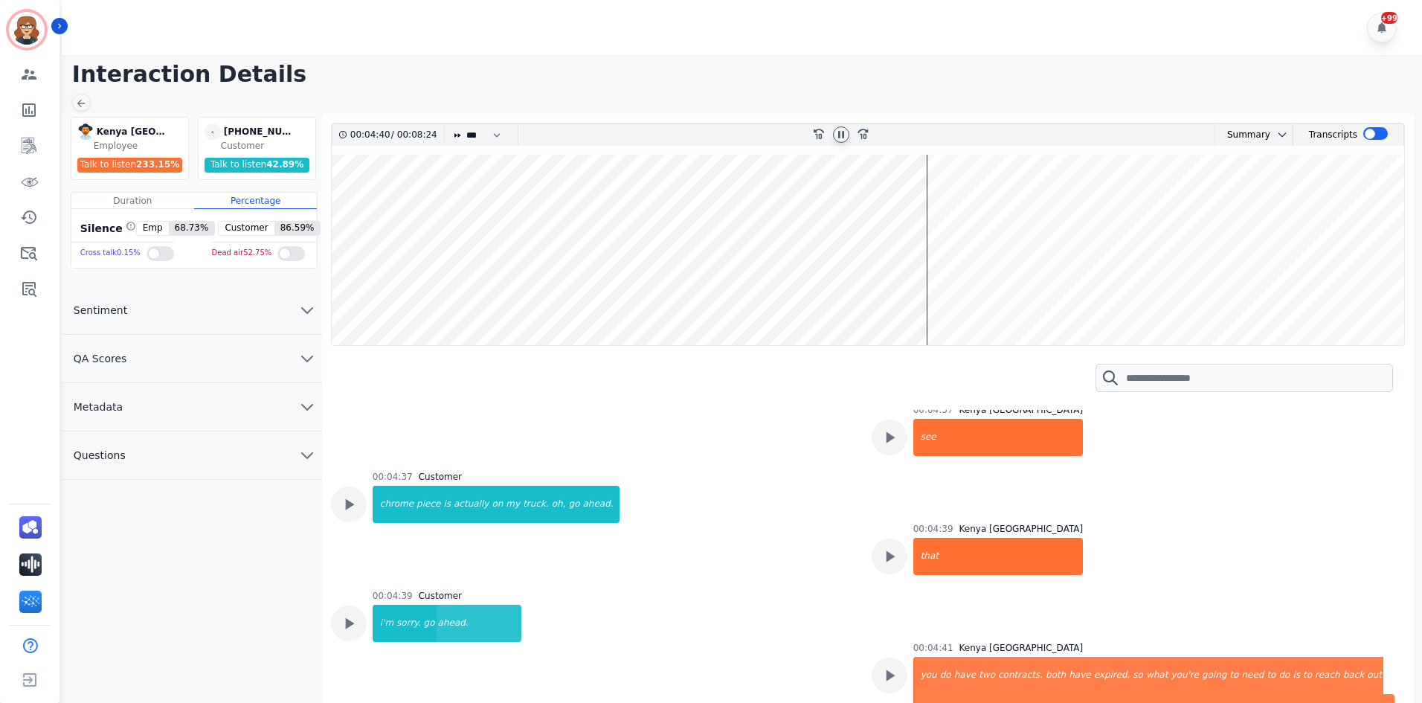
scroll to position [3391, 0]
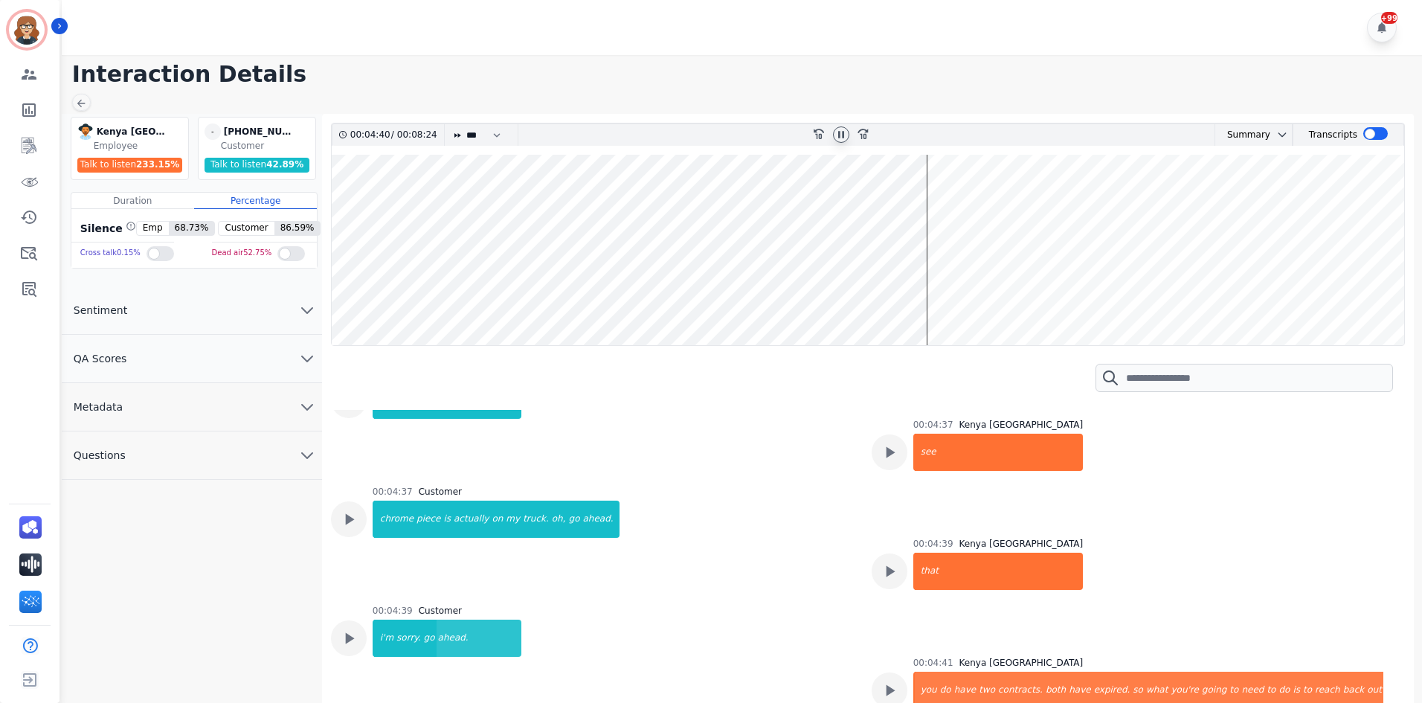
drag, startPoint x: 924, startPoint y: 311, endPoint x: 1001, endPoint y: 327, distance: 78.4
click at [999, 329] on wave at bounding box center [868, 250] width 1073 height 190
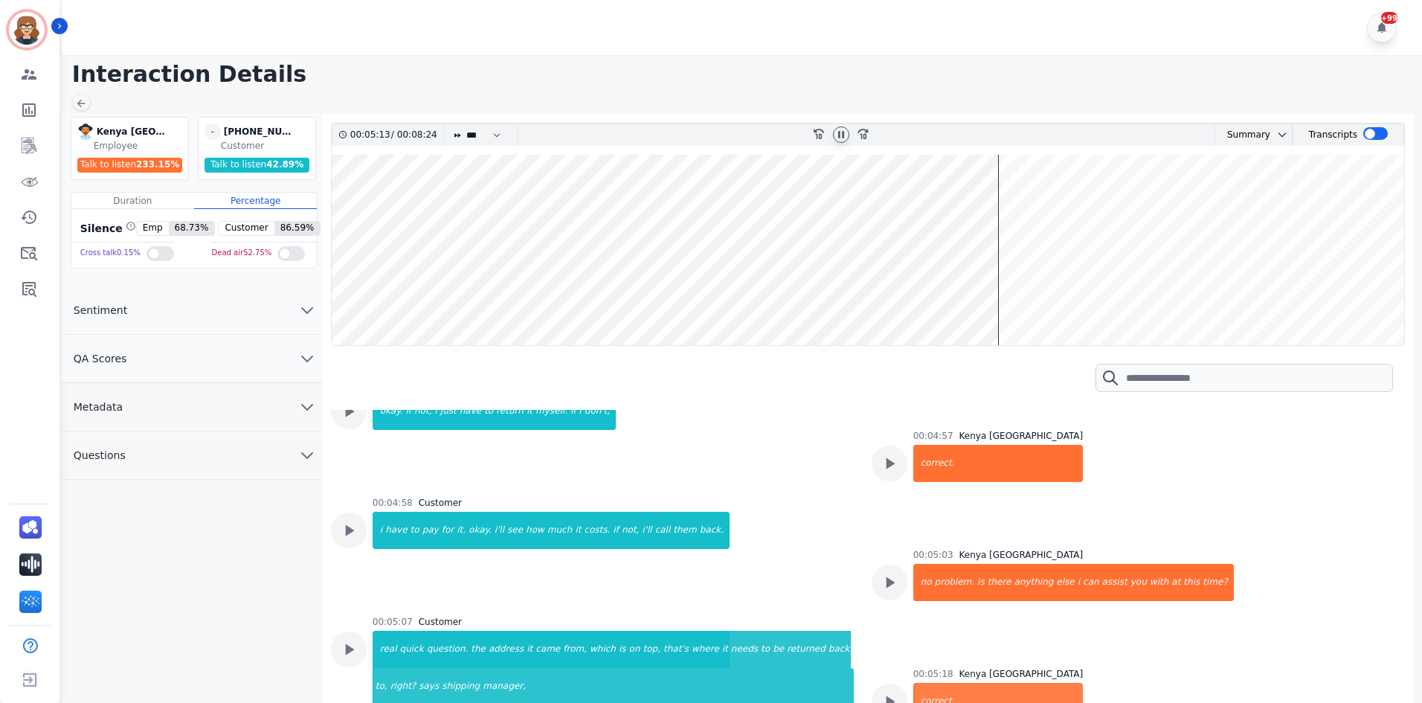
scroll to position [3775, 0]
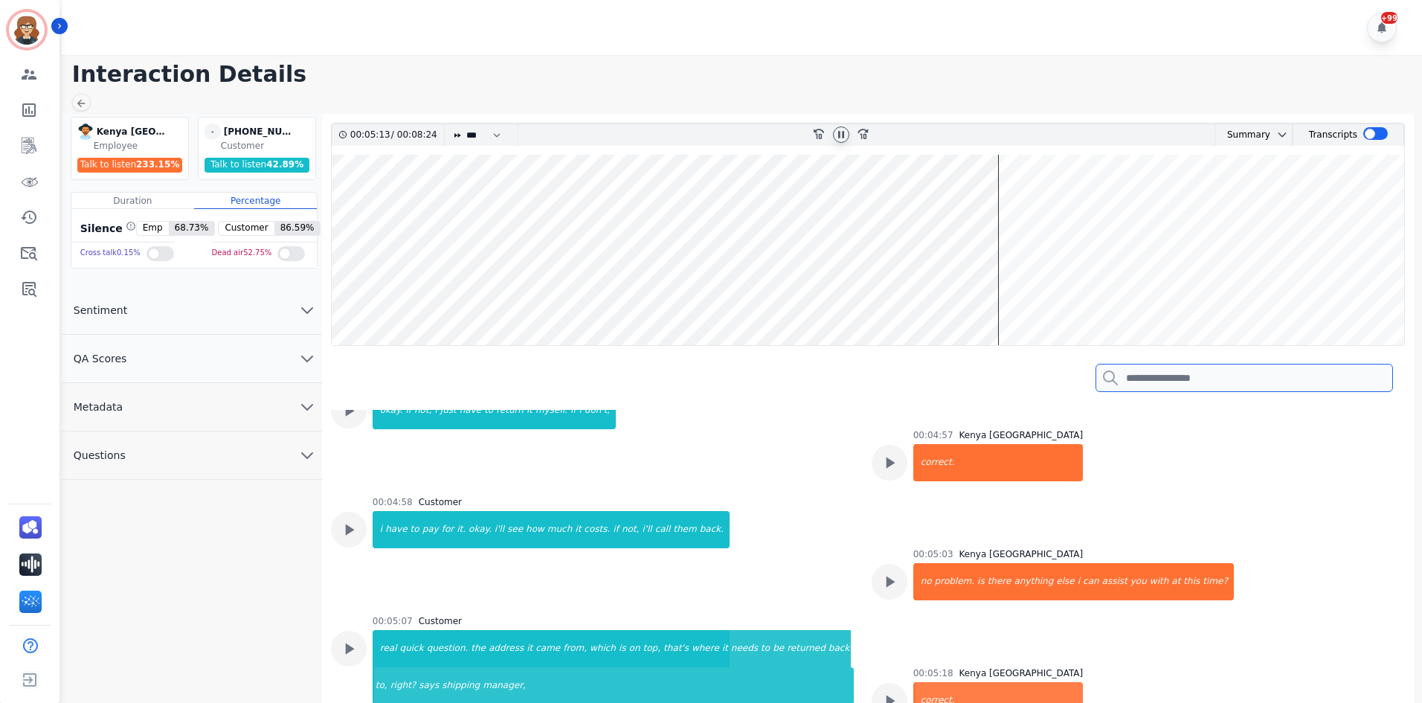
click at [1155, 374] on input "search" at bounding box center [1245, 378] width 298 height 28
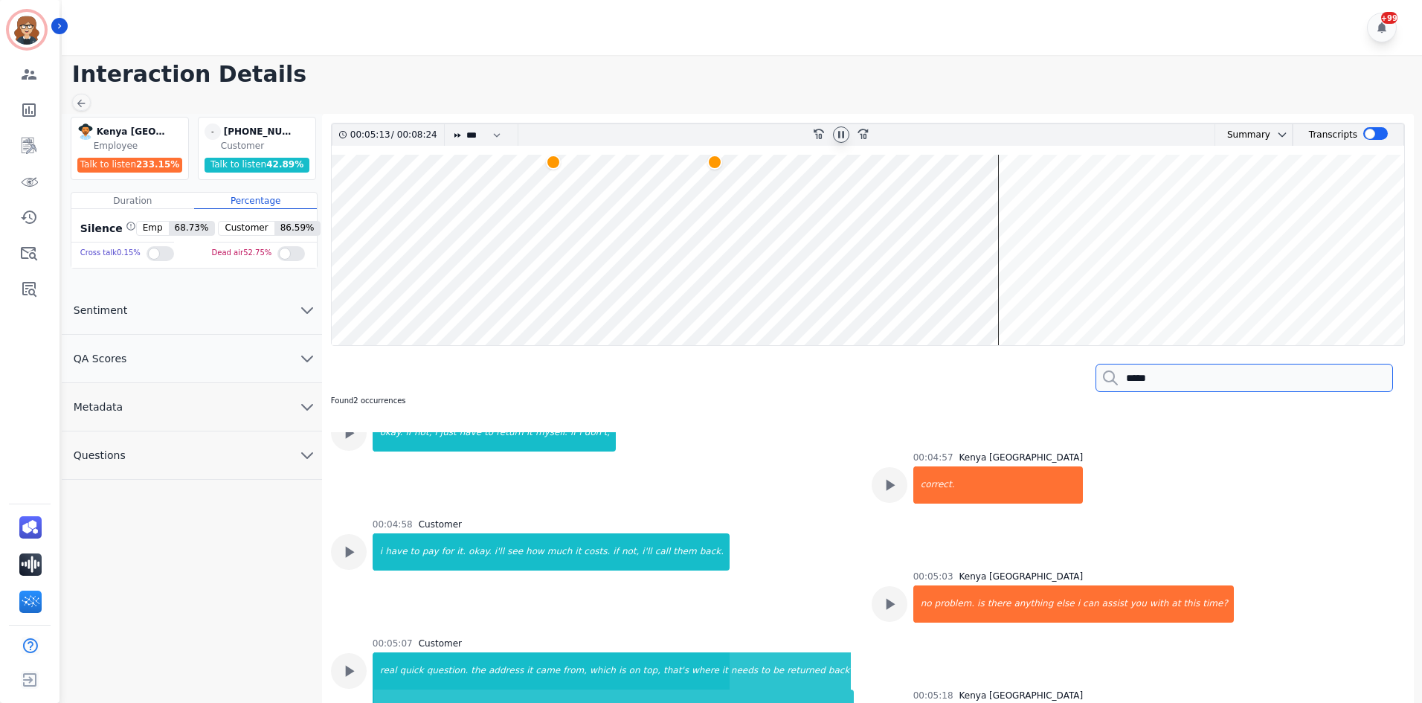
type input "*****"
click at [1108, 373] on icon at bounding box center [1111, 378] width 18 height 18
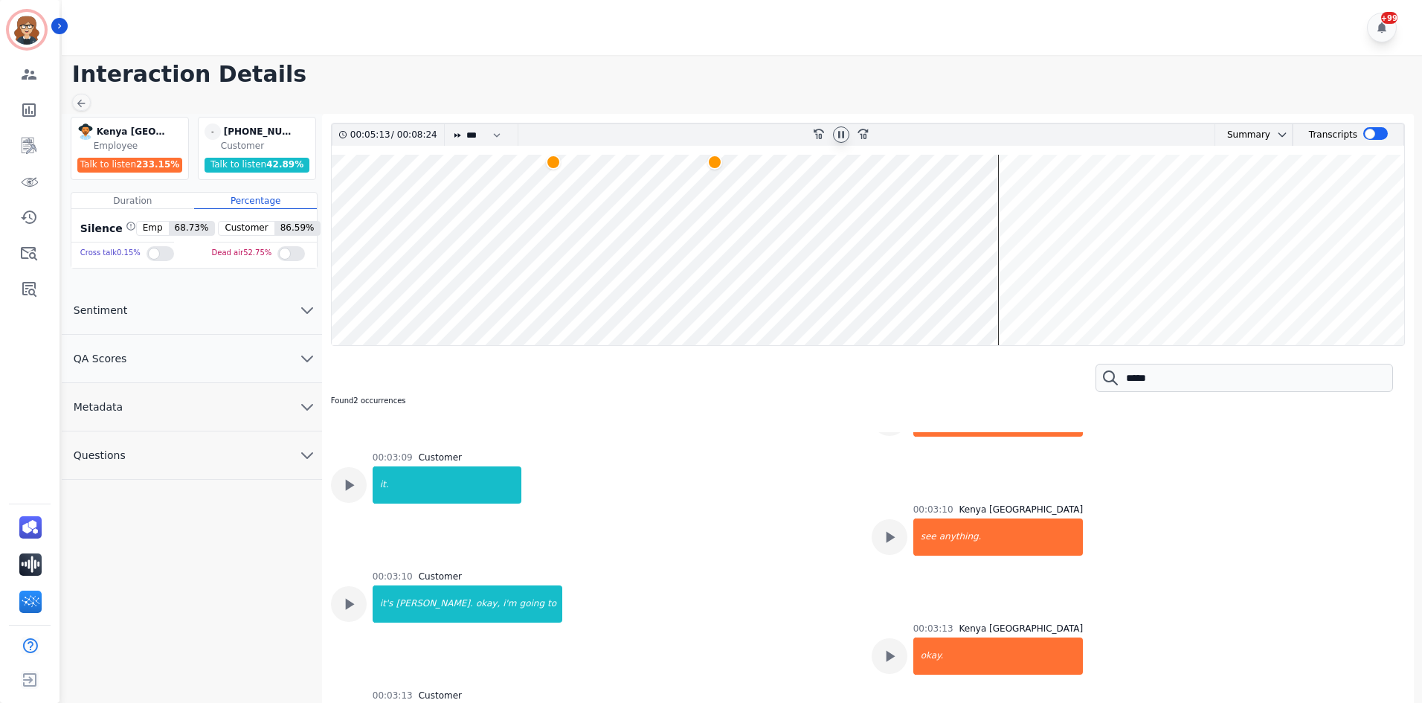
scroll to position [2287, 0]
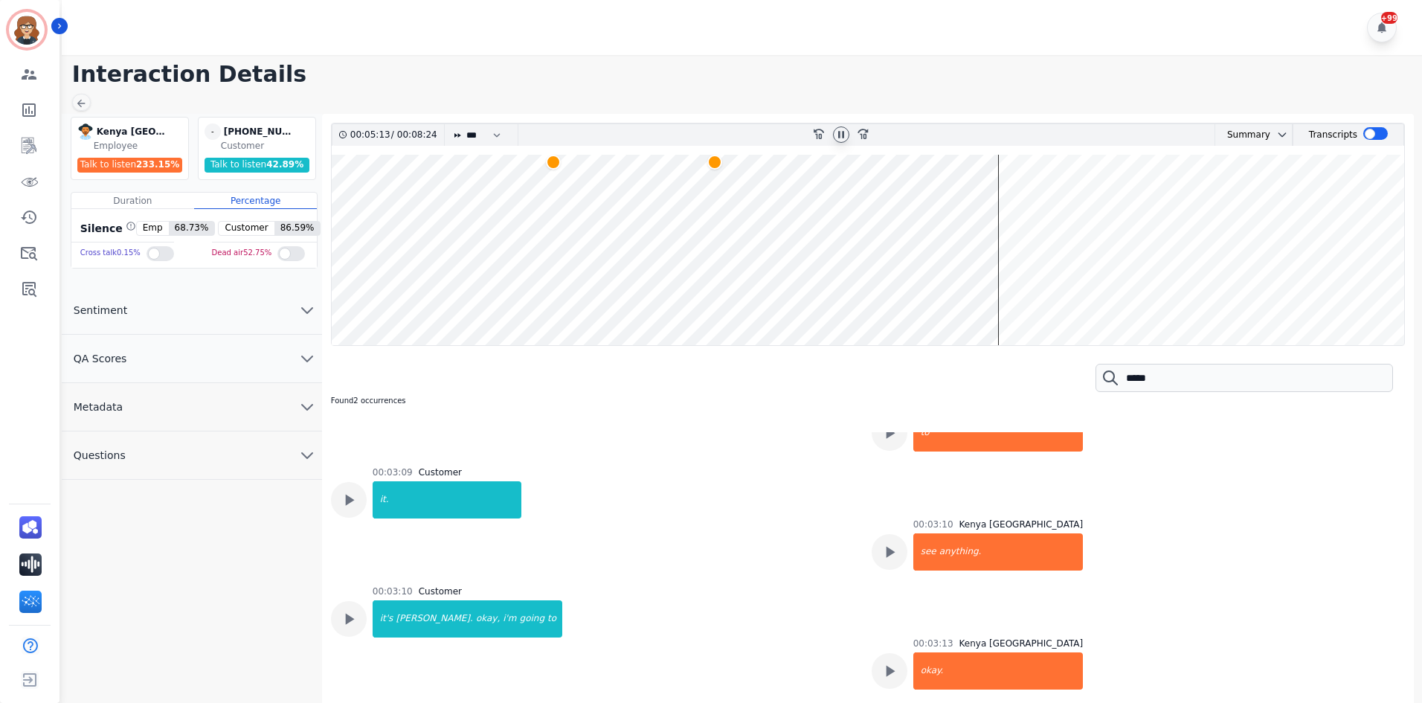
click at [1307, 528] on div "00:03:10 Kenya Houston see anything." at bounding box center [1133, 551] width 523 height 64
click at [1321, 519] on div "00:03:10 Kenya Houston see anything." at bounding box center [1133, 551] width 523 height 64
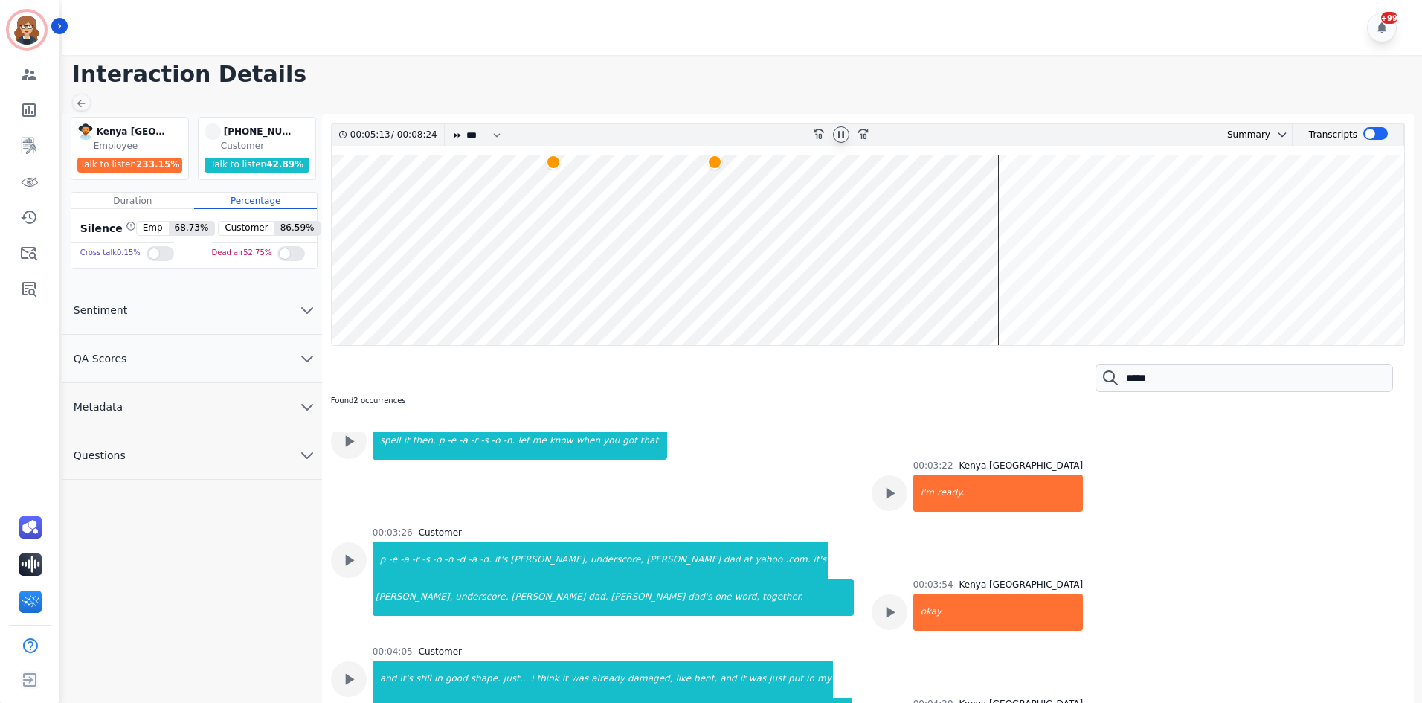
scroll to position [2585, 0]
click at [1388, 578] on div "00:03:54 Kenya Houston okay." at bounding box center [1133, 610] width 523 height 64
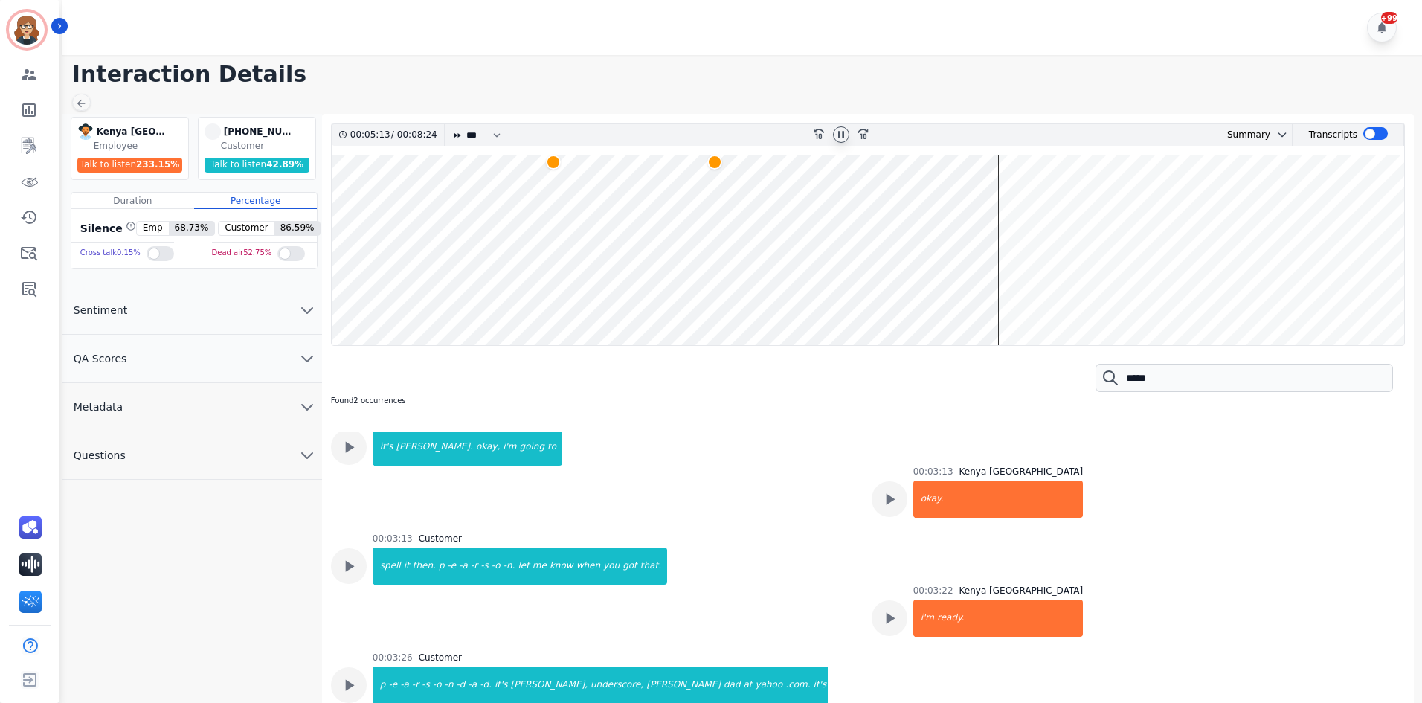
scroll to position [2507, 0]
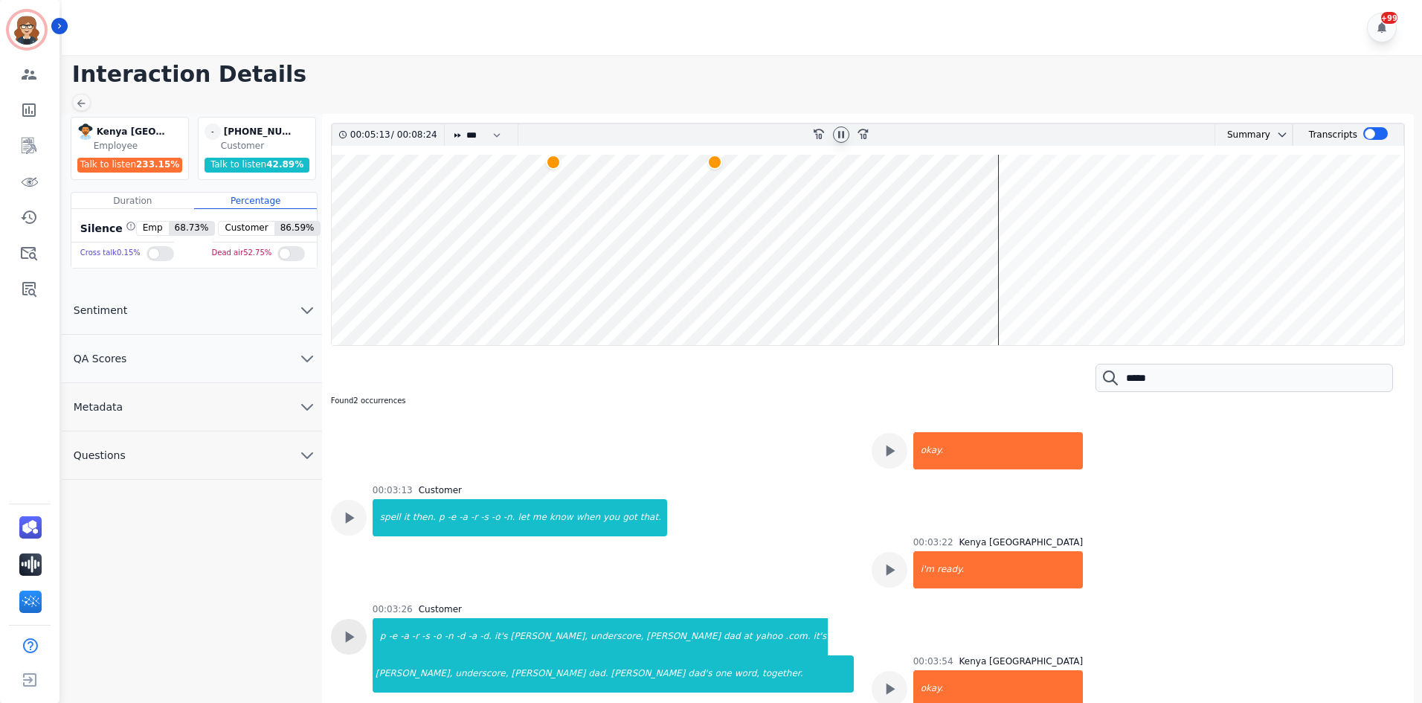
click at [347, 632] on icon at bounding box center [349, 637] width 9 height 11
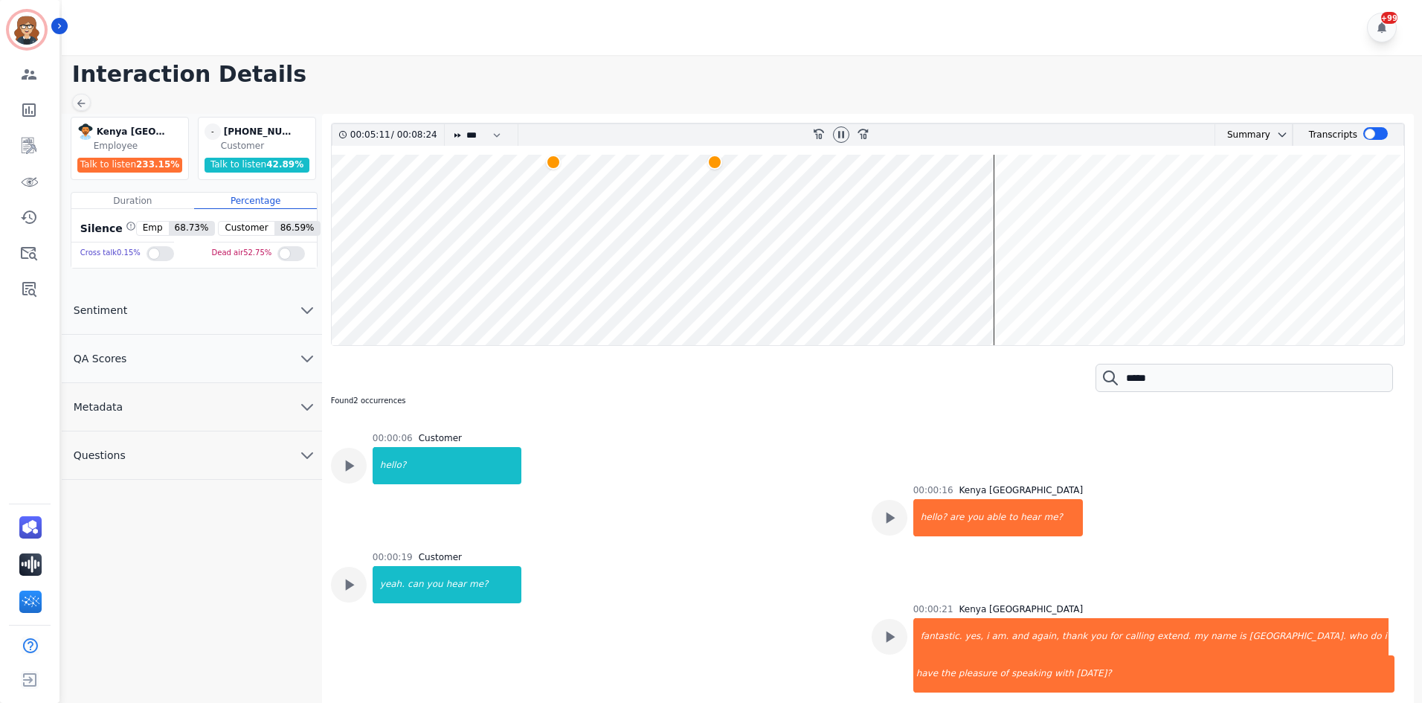
scroll to position [2507, 0]
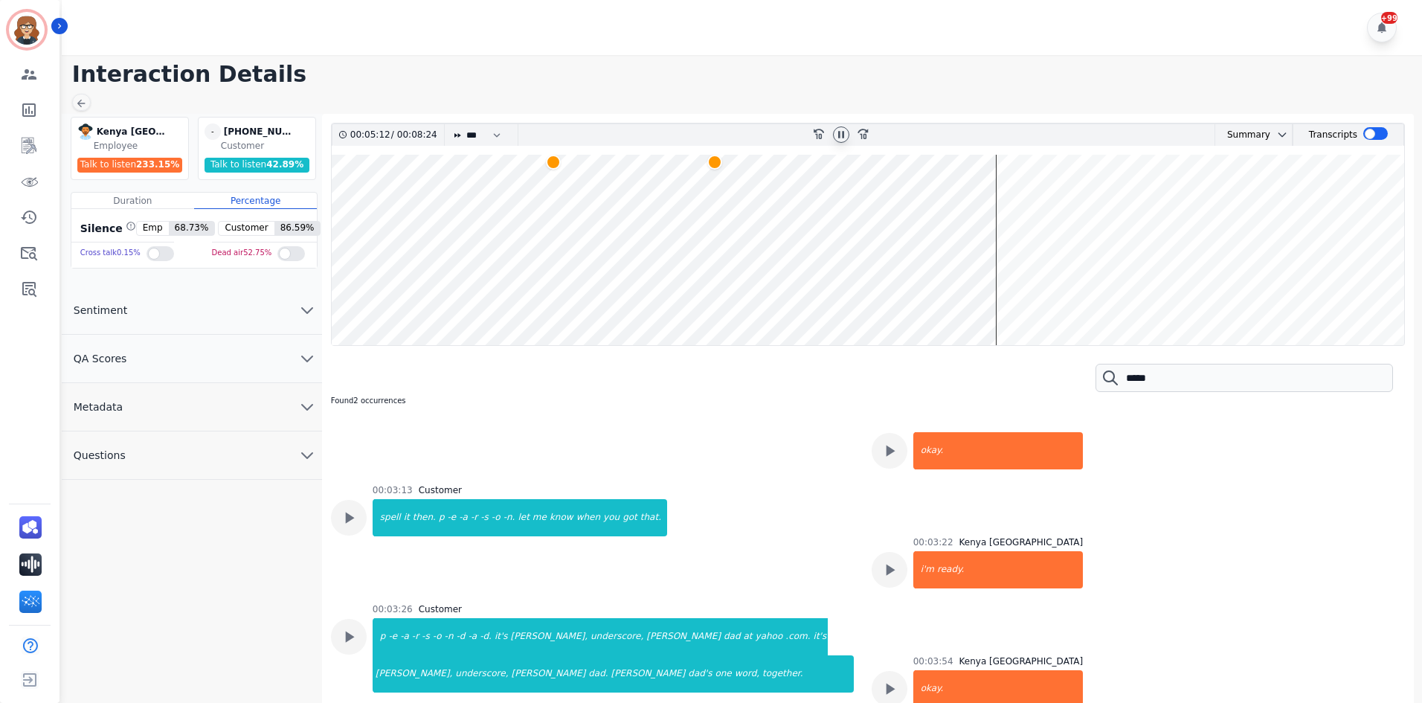
click at [847, 135] on div at bounding box center [841, 134] width 16 height 16
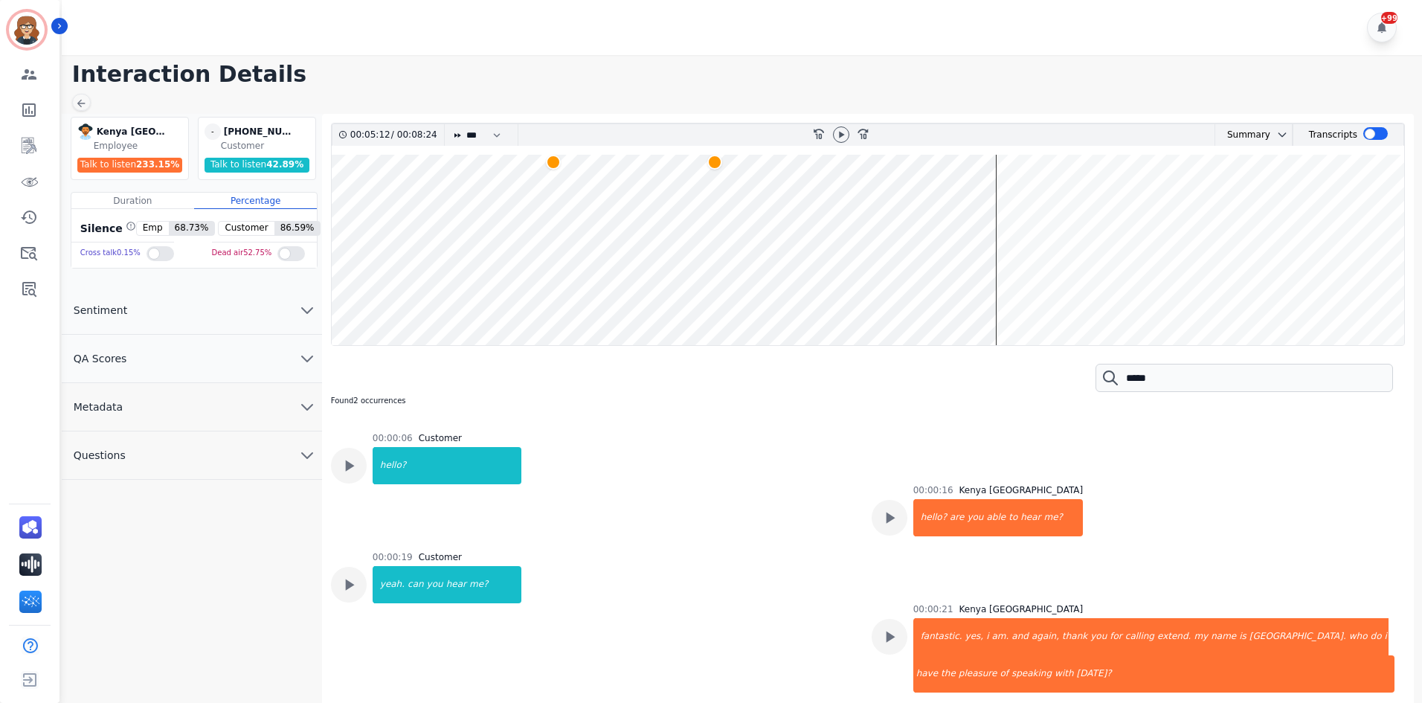
scroll to position [2507, 0]
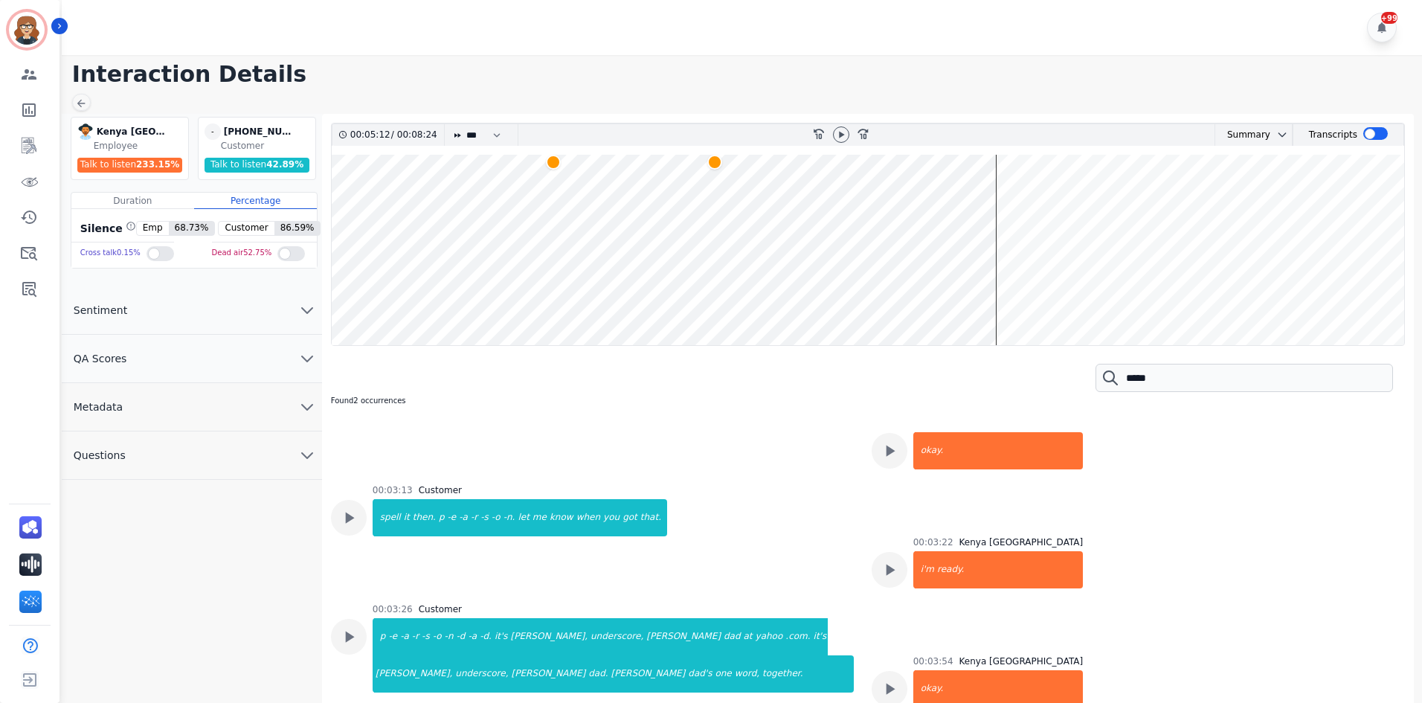
click at [129, 370] on button "QA Scores" at bounding box center [192, 359] width 260 height 48
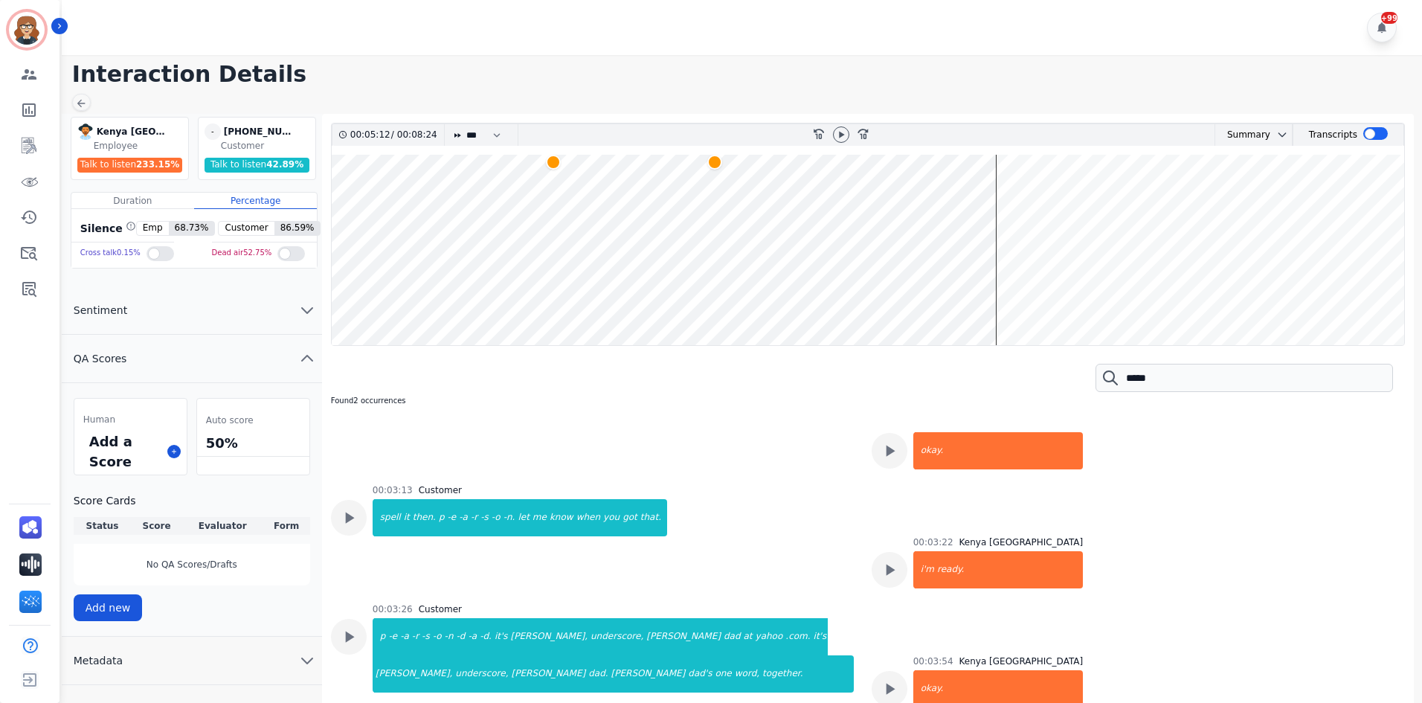
click at [129, 370] on button "QA Scores" at bounding box center [192, 359] width 260 height 48
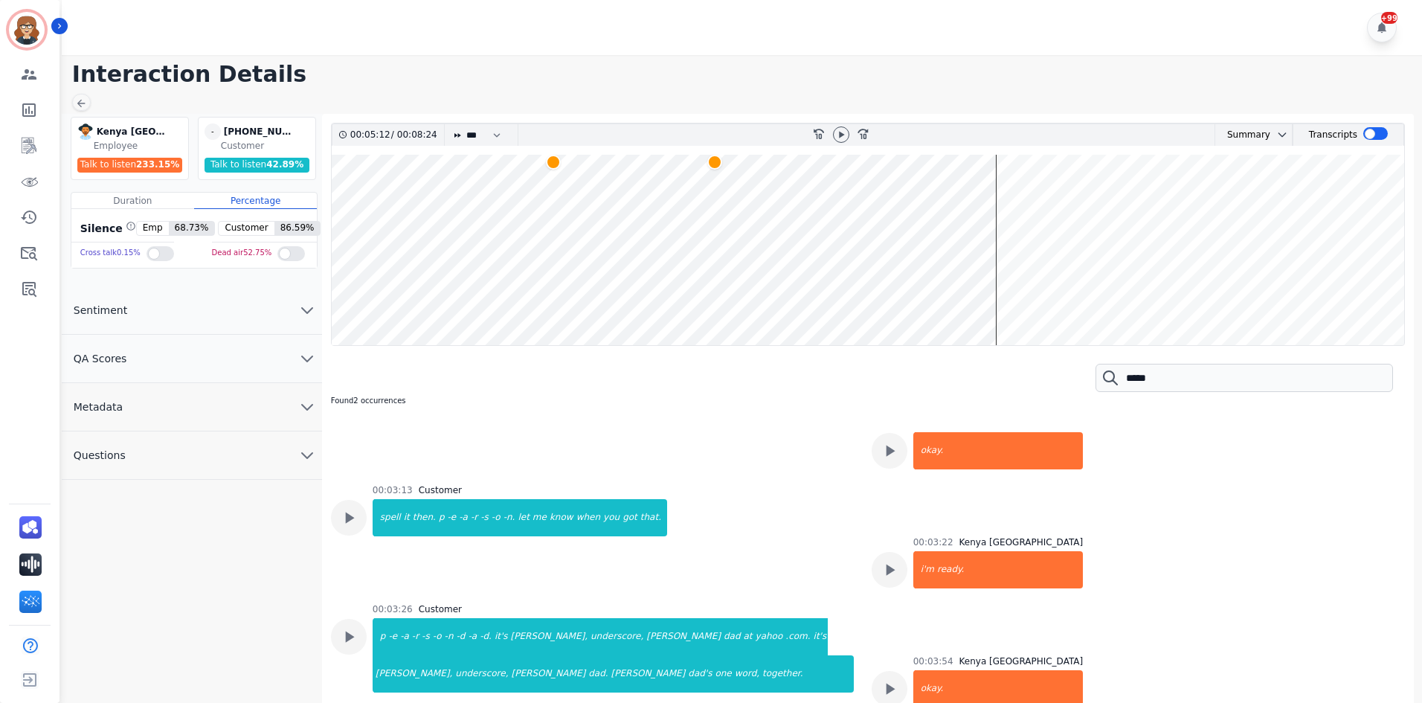
click at [129, 319] on button "Sentiment" at bounding box center [192, 310] width 260 height 48
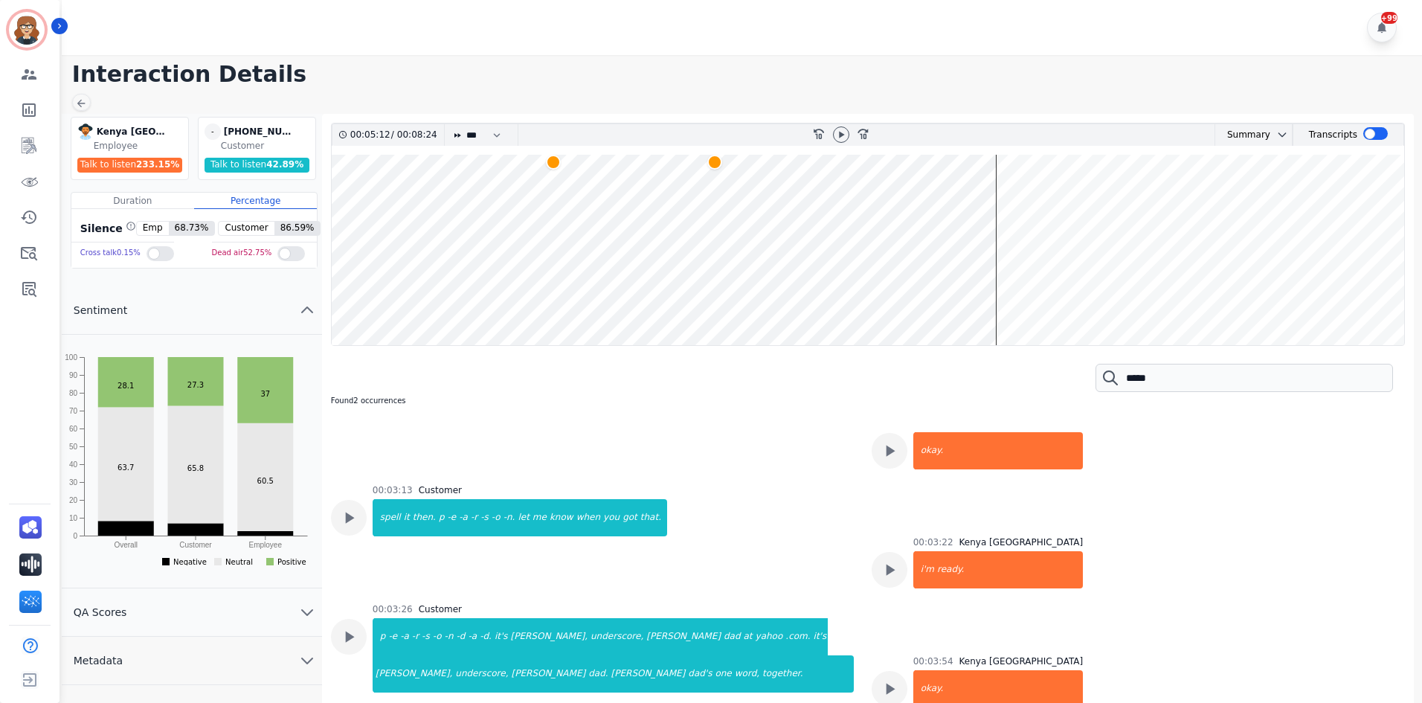
click at [129, 319] on button "Sentiment" at bounding box center [192, 310] width 260 height 48
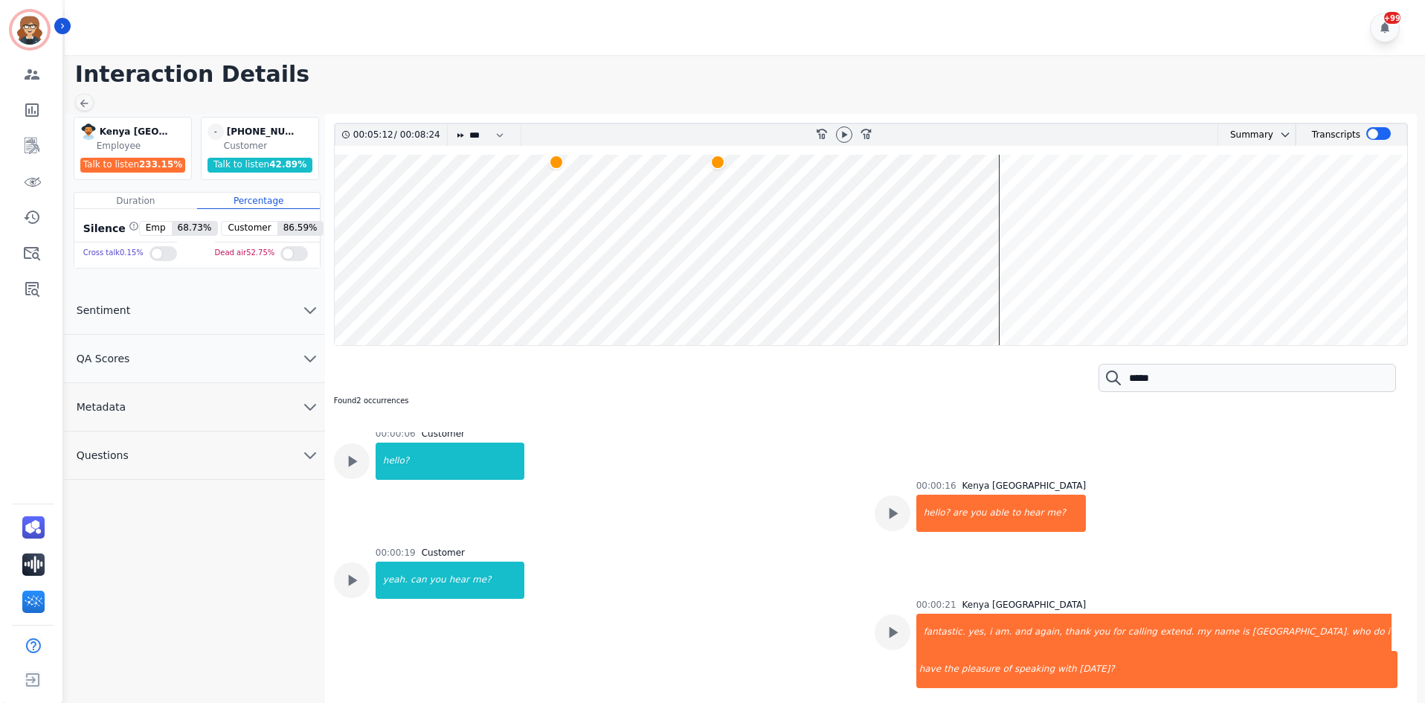
scroll to position [0, 0]
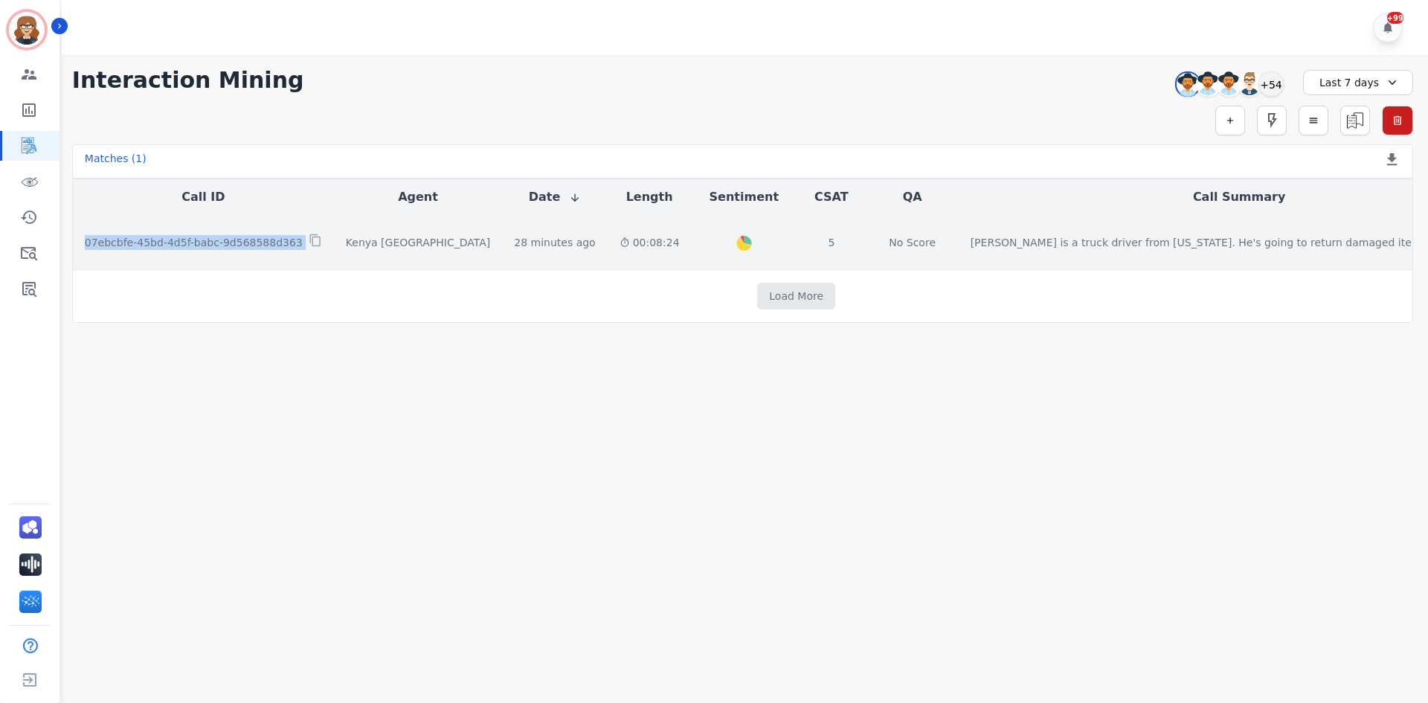
drag, startPoint x: 93, startPoint y: 246, endPoint x: 296, endPoint y: 248, distance: 203.1
click at [296, 248] on div "07ebcbfe-45bd-4d5f-babc-9d568588d363" at bounding box center [203, 242] width 237 height 17
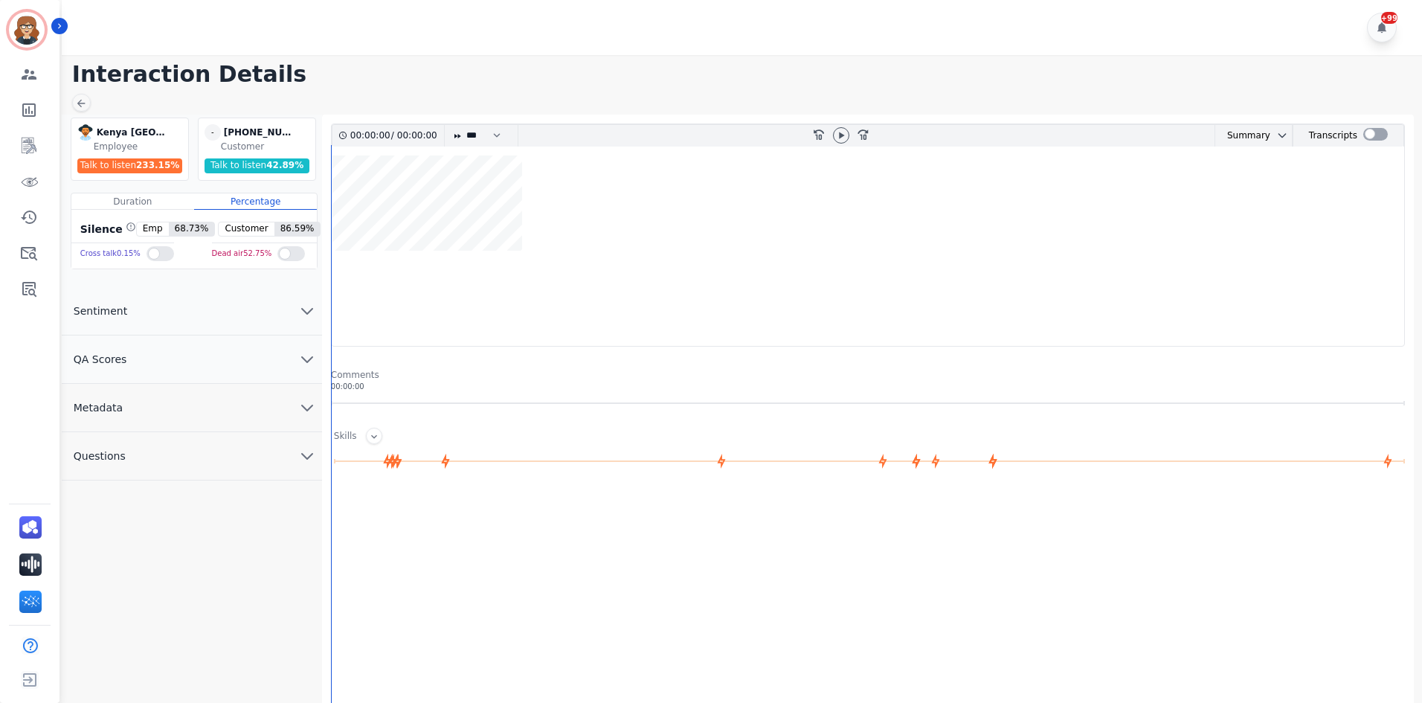
drag, startPoint x: 278, startPoint y: 245, endPoint x: 571, endPoint y: 211, distance: 294.3
click at [571, 211] on wave at bounding box center [868, 202] width 1073 height 95
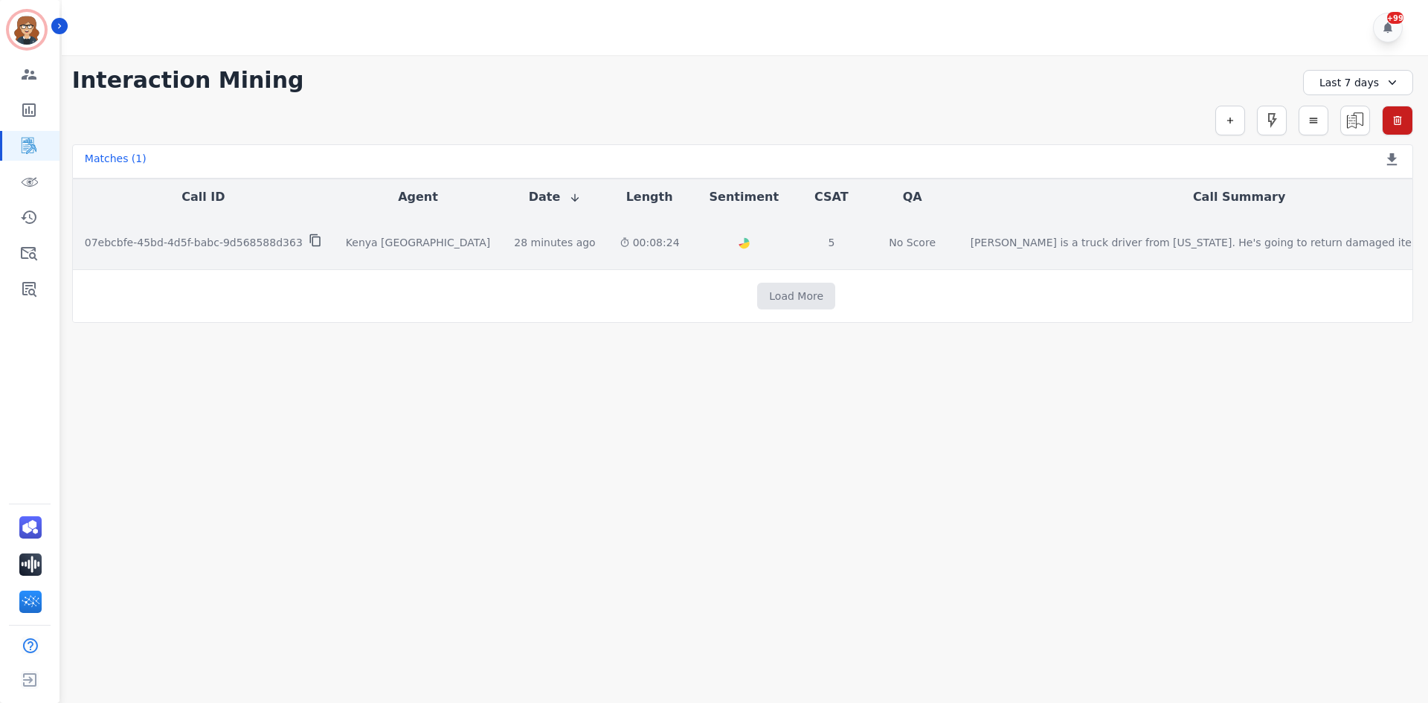
click at [309, 240] on icon at bounding box center [315, 240] width 13 height 13
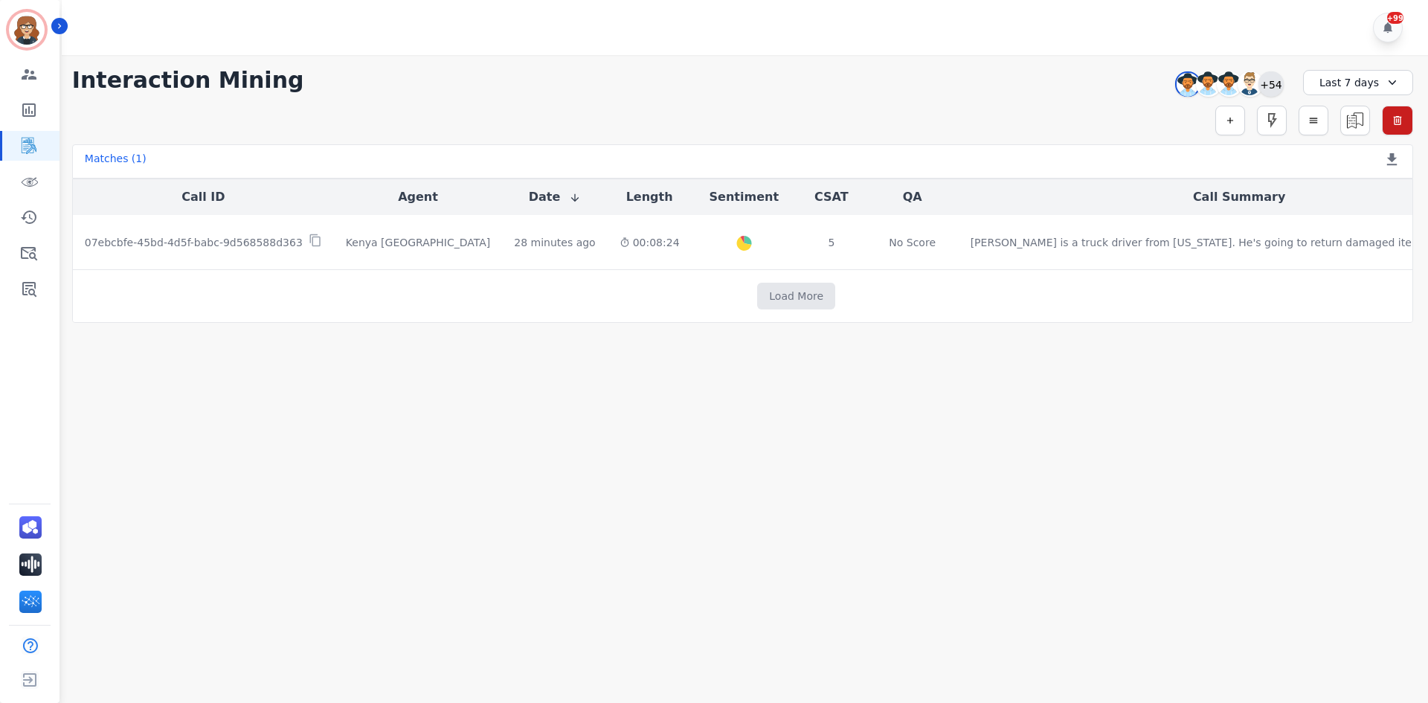
click at [1271, 91] on div "+54" at bounding box center [1271, 83] width 25 height 25
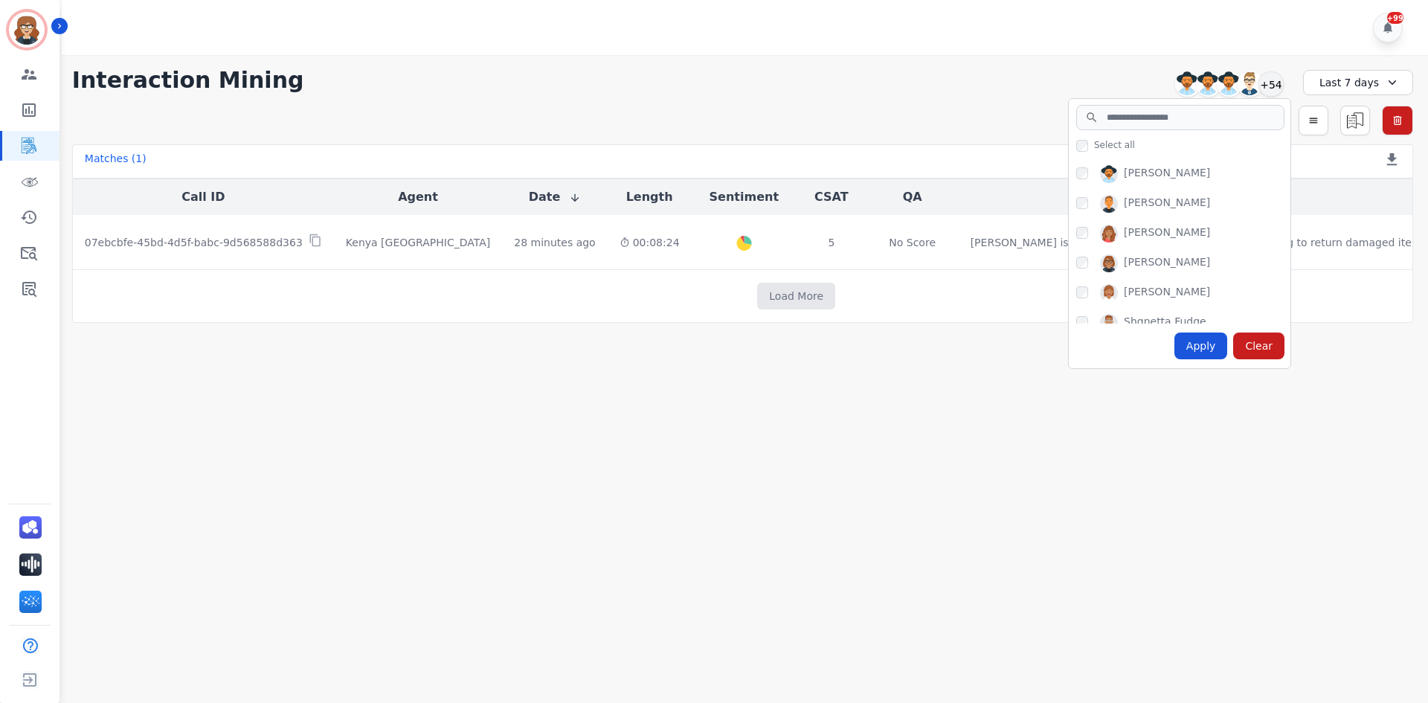
scroll to position [1190, 0]
click at [1132, 118] on input "search" at bounding box center [1181, 117] width 208 height 25
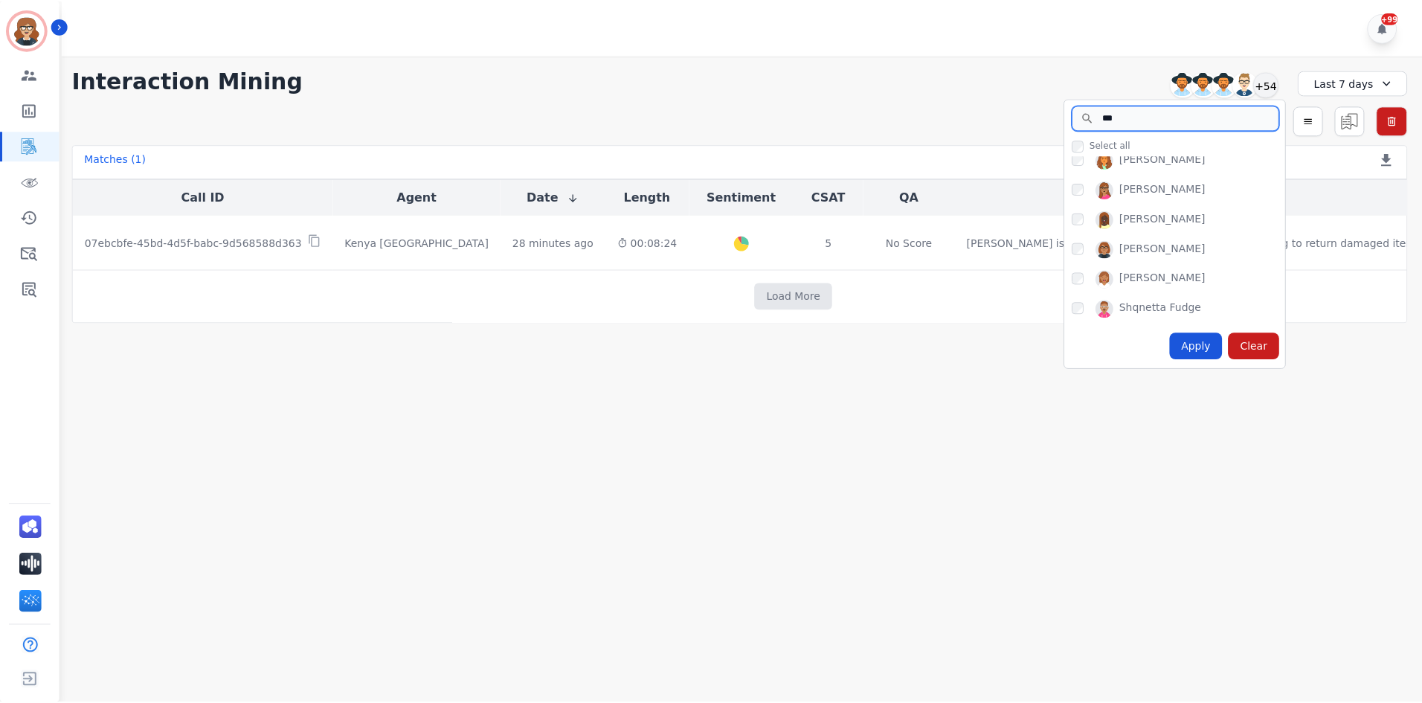
scroll to position [0, 0]
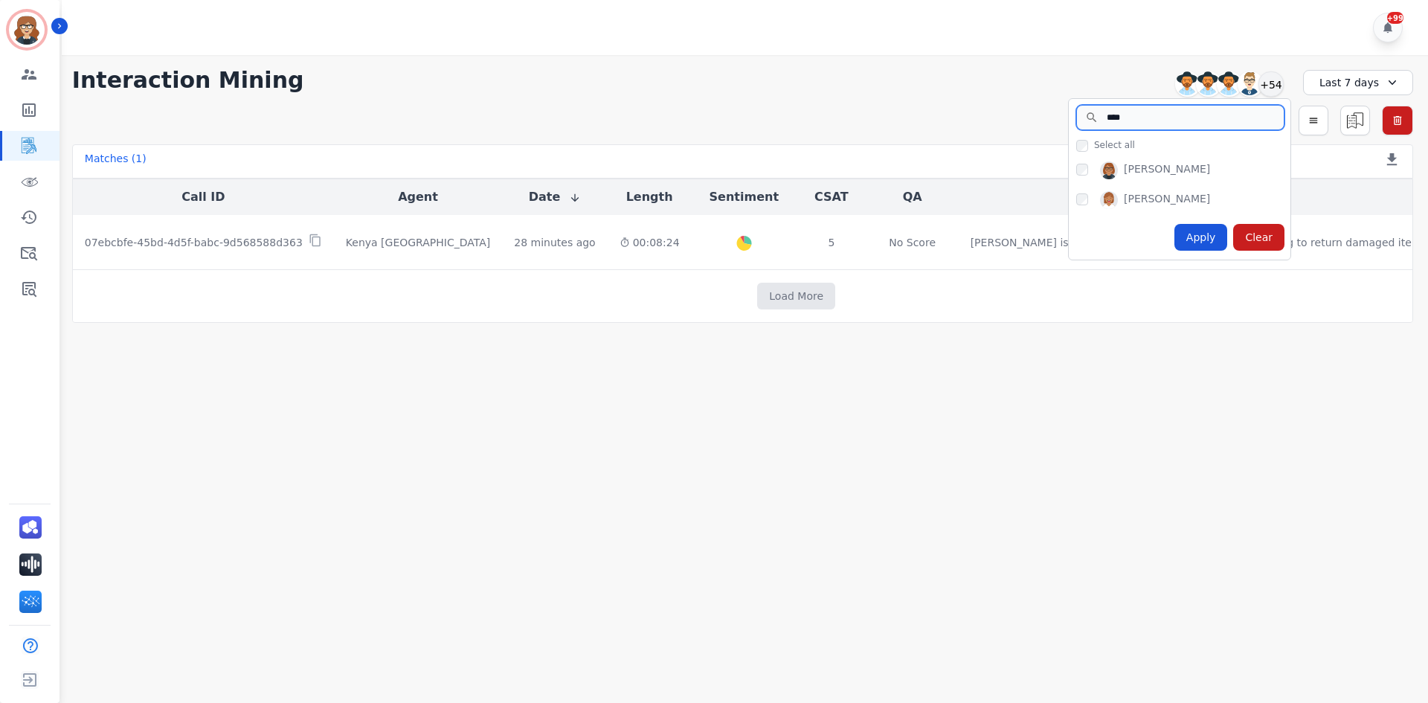
type input "****"
click at [1207, 237] on div "Apply" at bounding box center [1202, 237] width 54 height 27
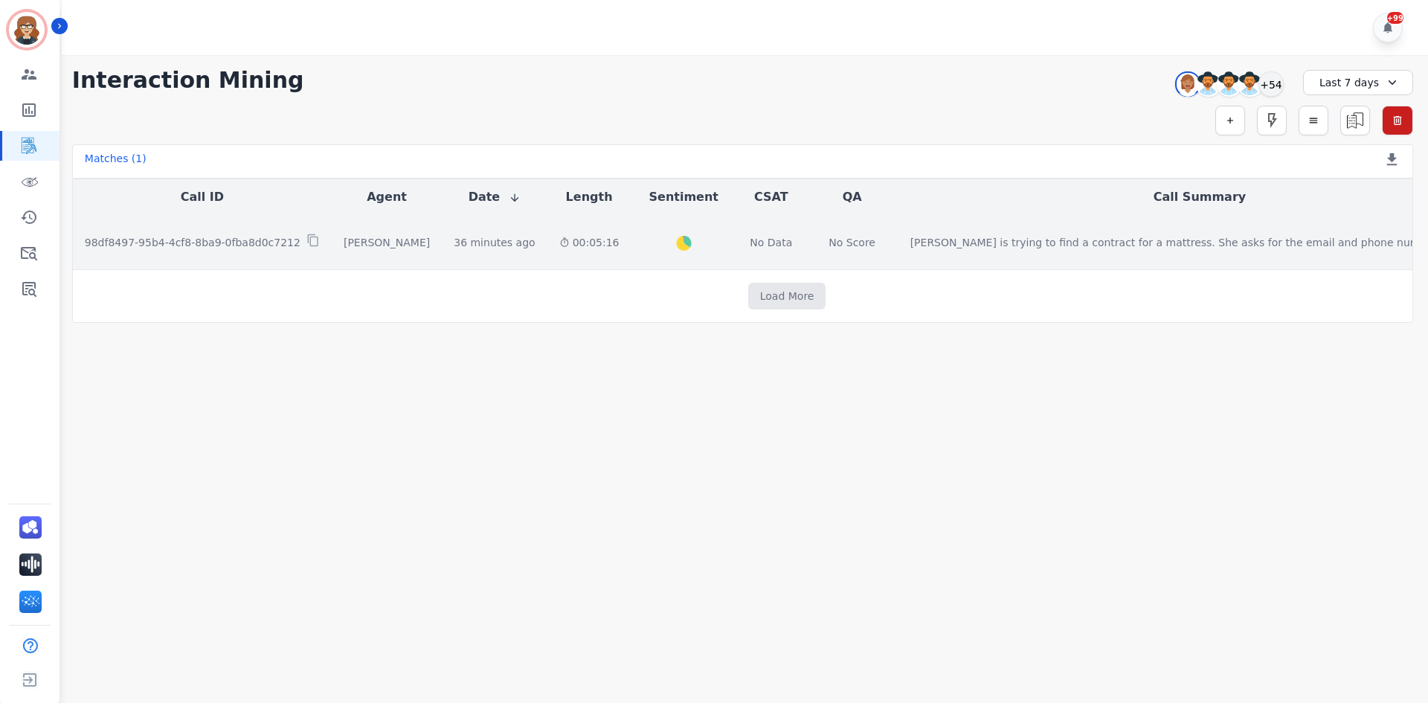
click at [259, 246] on p "98df8497-95b4-4cf8-8ba9-0fba8d0c7212" at bounding box center [193, 242] width 216 height 15
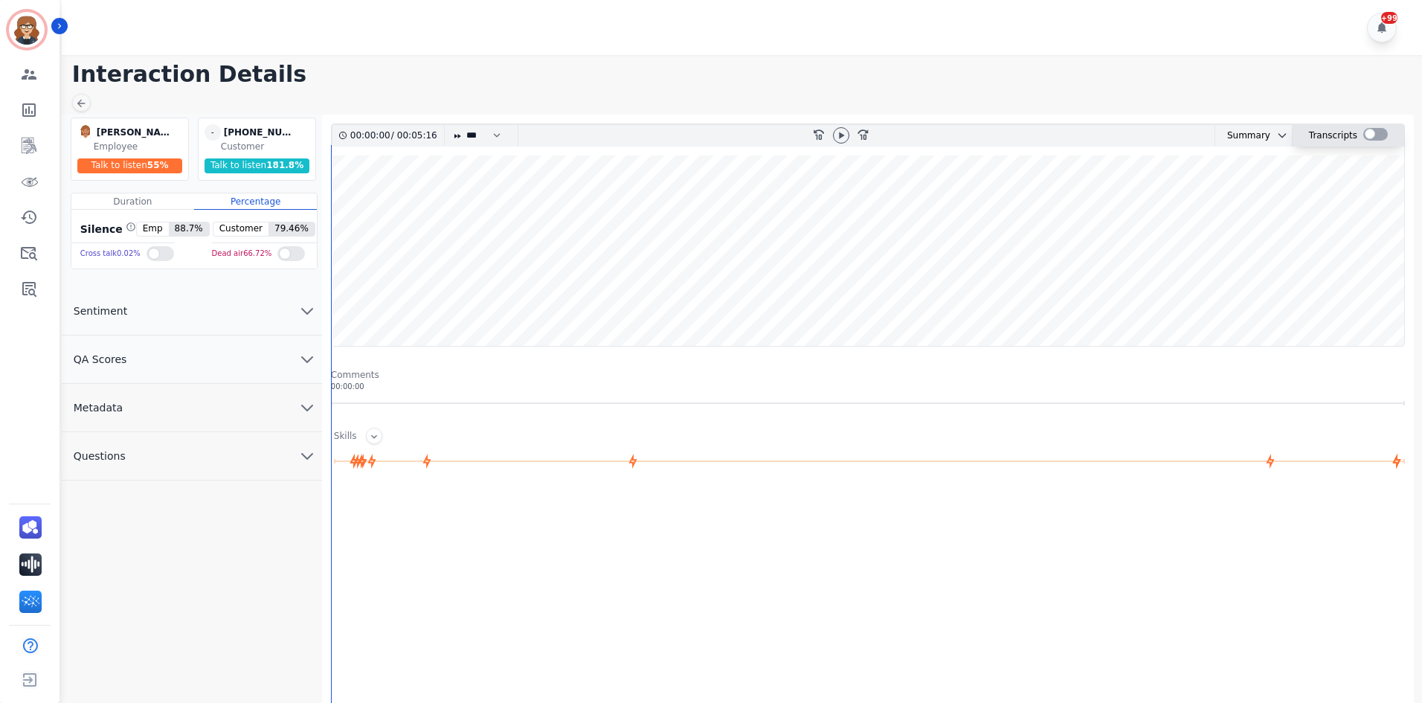
click at [1368, 137] on div at bounding box center [1376, 134] width 25 height 13
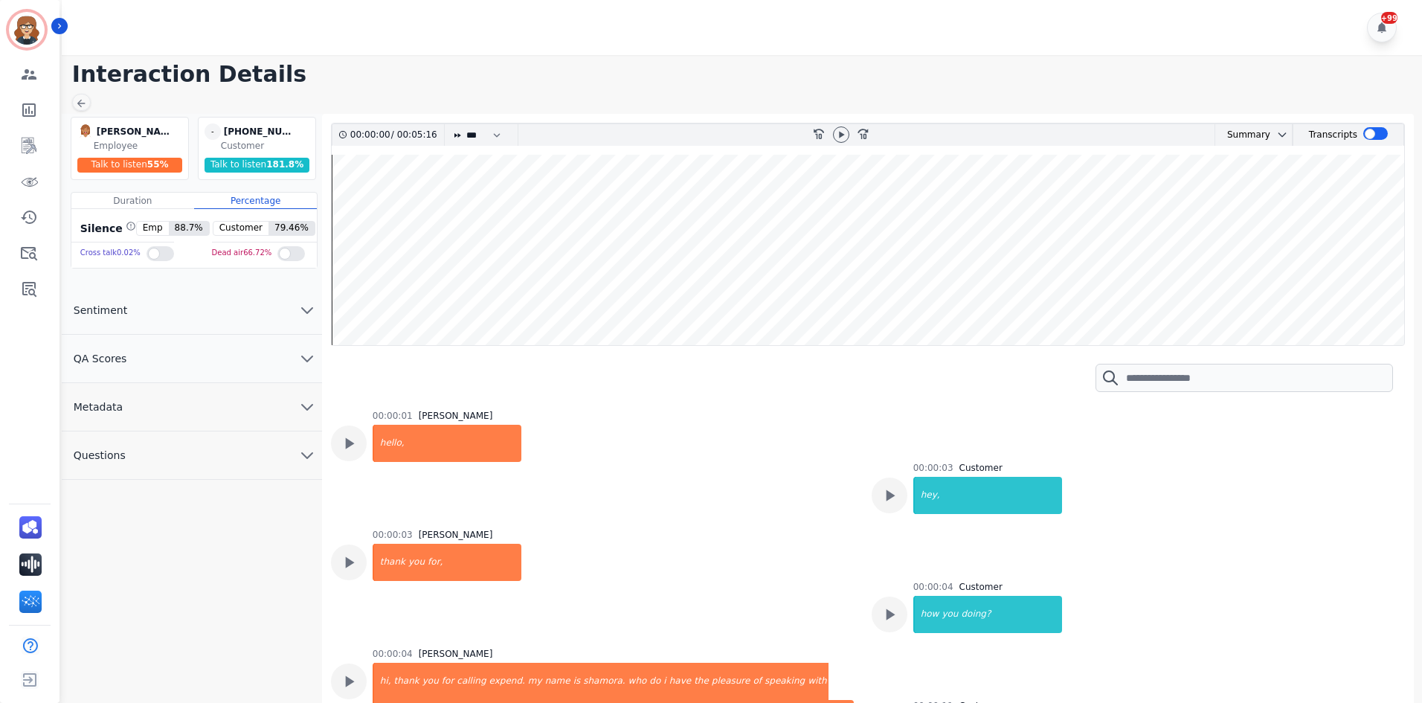
click at [603, 63] on h1 "Interaction Details" at bounding box center [747, 74] width 1350 height 27
